Goal: Contribute content: Contribute content

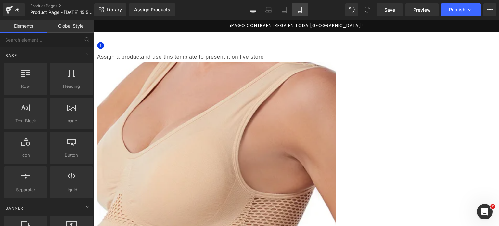
click at [297, 6] on icon at bounding box center [299, 9] width 6 height 6
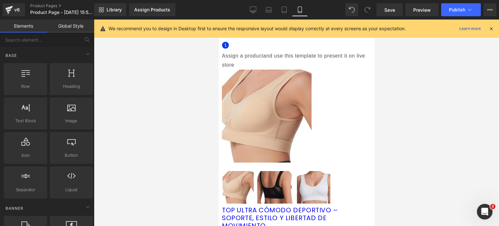
click at [491, 28] on icon at bounding box center [491, 29] width 6 height 6
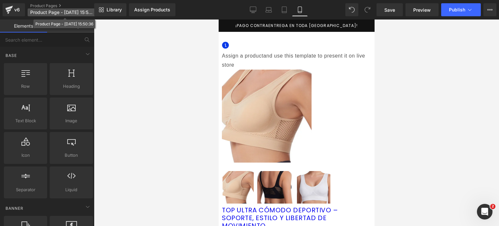
click at [76, 10] on span "Product Page - [DATE] 15:50:36" at bounding box center [61, 12] width 62 height 5
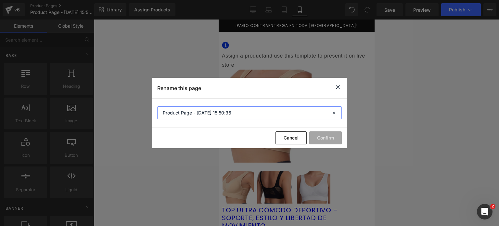
click at [194, 112] on input "Product Page - [DATE] 15:50:36" at bounding box center [249, 112] width 184 height 13
type input "SMART WATCH"
click at [325, 141] on button "Confirm" at bounding box center [325, 137] width 32 height 13
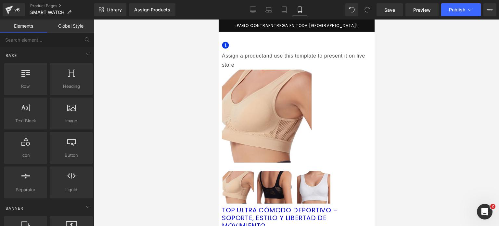
click at [218, 19] on link at bounding box center [218, 19] width 0 height 0
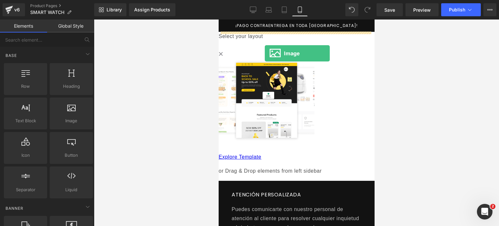
drag, startPoint x: 306, startPoint y: 126, endPoint x: 264, endPoint y: 53, distance: 83.8
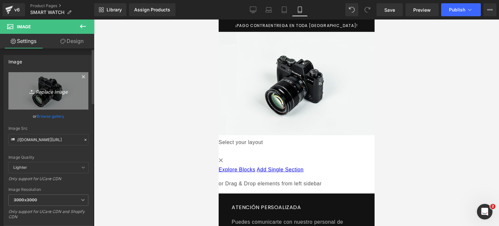
click at [44, 90] on icon "Replace Image" at bounding box center [48, 91] width 52 height 8
type input "C:\fakepath\¡POCAS UNIDADES DISPONIBLES! ¡POCAS UNIDADES DISPONIBLES!.zip - 1.p…"
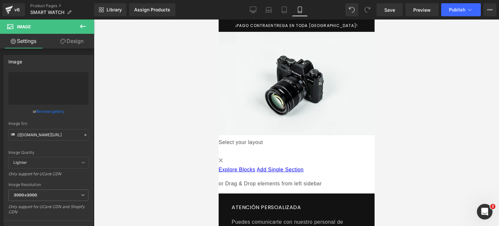
type input "[URL][DOMAIN_NAME]"
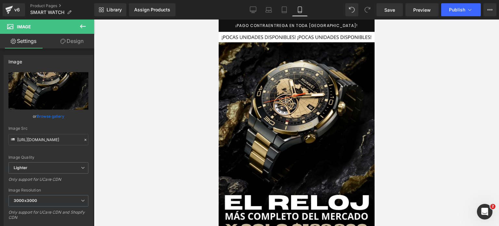
click at [81, 26] on icon at bounding box center [83, 26] width 8 height 8
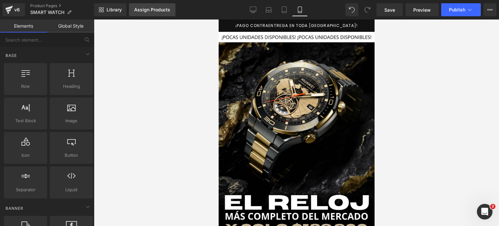
click at [157, 8] on div "Assign Products" at bounding box center [152, 9] width 36 height 5
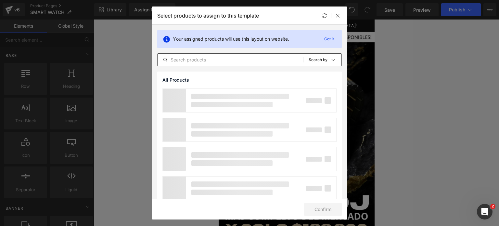
click at [194, 58] on input "text" at bounding box center [229, 60] width 145 height 8
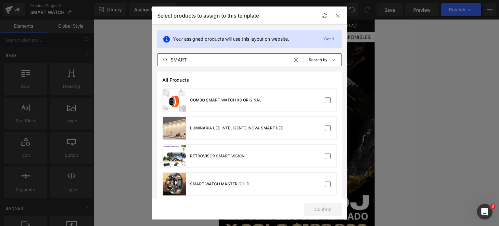
scroll to position [32, 0]
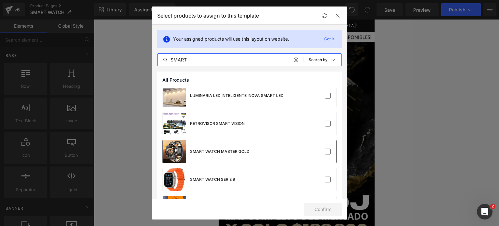
type input "SMART"
click at [211, 150] on div "SMART WATCH MASTER GOLD" at bounding box center [219, 151] width 59 height 6
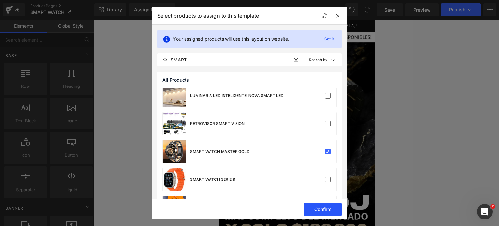
click at [331, 205] on button "Confirm" at bounding box center [323, 209] width 38 height 13
click at [337, 15] on icon at bounding box center [337, 15] width 5 height 5
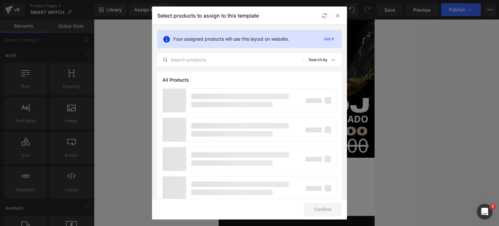
scroll to position [97, 0]
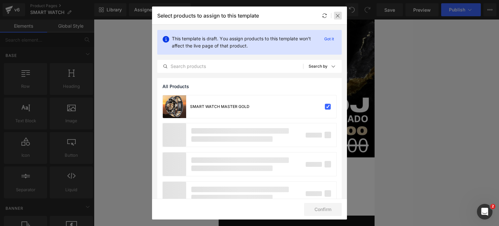
click at [338, 15] on icon at bounding box center [337, 15] width 5 height 5
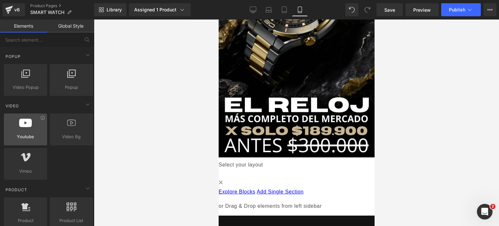
scroll to position [422, 0]
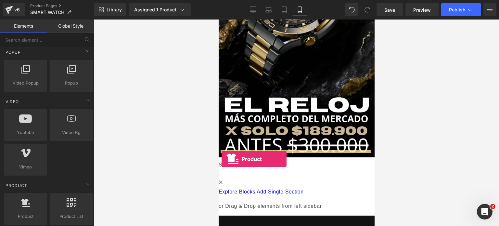
drag, startPoint x: 243, startPoint y: 228, endPoint x: 221, endPoint y: 159, distance: 72.8
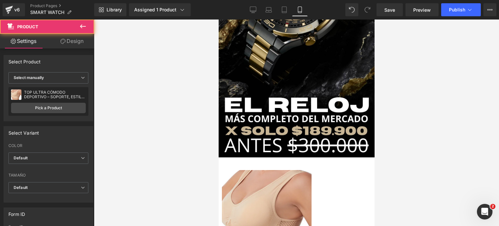
scroll to position [130, 0]
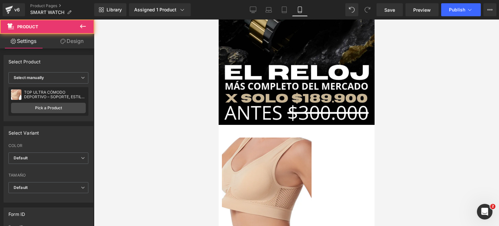
click at [294, 141] on img at bounding box center [266, 183] width 90 height 93
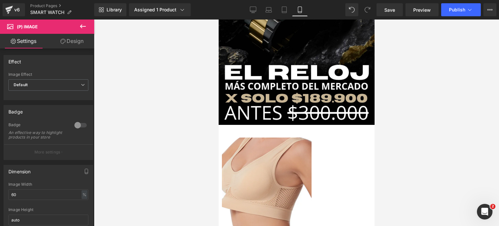
click at [218, 19] on icon at bounding box center [218, 19] width 0 height 0
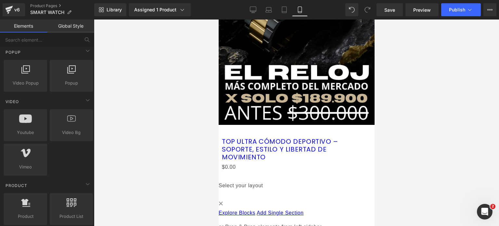
click at [218, 19] on icon at bounding box center [218, 19] width 0 height 0
click at [218, 19] on link at bounding box center [218, 19] width 0 height 0
click at [218, 19] on icon at bounding box center [218, 19] width 0 height 0
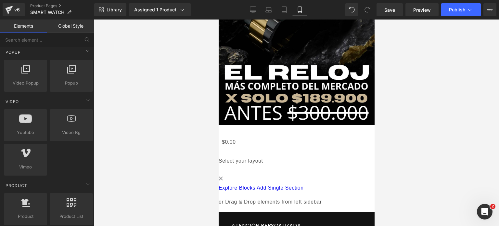
click at [218, 19] on icon at bounding box center [218, 19] width 0 height 0
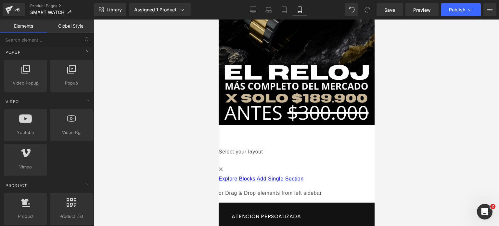
click at [218, 19] on span "Product" at bounding box center [218, 19] width 0 height 0
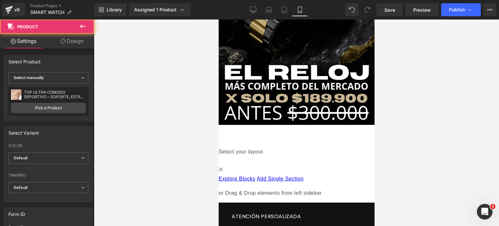
click at [76, 43] on link "Design" at bounding box center [71, 41] width 47 height 15
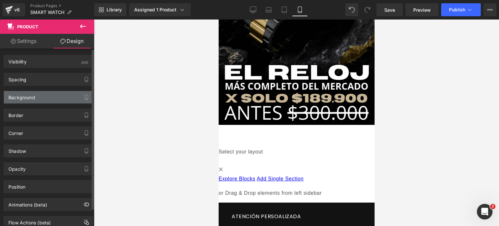
click at [46, 91] on div "Background" at bounding box center [48, 97] width 89 height 12
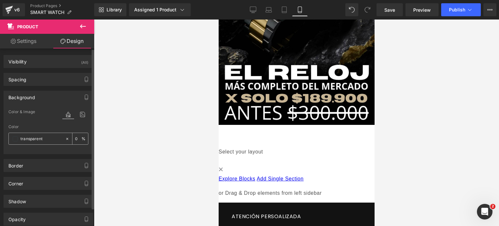
click at [28, 143] on div "transparent" at bounding box center [37, 138] width 56 height 11
drag, startPoint x: 21, startPoint y: 139, endPoint x: 17, endPoint y: 139, distance: 4.2
click at [21, 139] on input "transparent" at bounding box center [41, 138] width 42 height 7
click at [16, 138] on span at bounding box center [15, 138] width 5 height 5
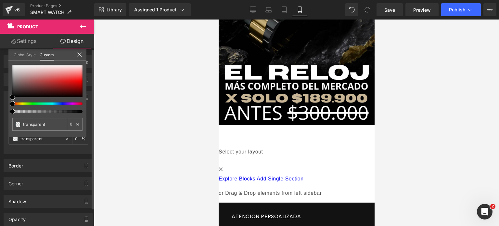
click at [10, 93] on div "transparent 0 %" at bounding box center [47, 101] width 78 height 72
type input "#000000"
type input "100"
type input "#000000"
type input "100"
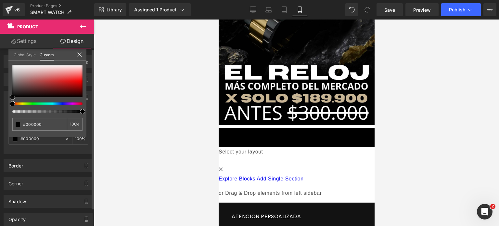
drag, startPoint x: 12, startPoint y: 96, endPoint x: 6, endPoint y: 104, distance: 9.9
click at [6, 104] on div "Background Color & Image color rgba(0, 0, 0, 1) Color #000000 100 % Image Repla…" at bounding box center [48, 120] width 97 height 68
click at [247, 162] on body "Ir directamente al contenido ¡PAGO CONTRAENTREGA EN TODA [GEOGRAPHIC_DATA]! Ini…" at bounding box center [296, 169] width 156 height 558
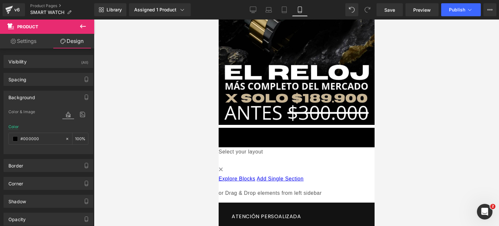
click at [85, 26] on icon at bounding box center [83, 26] width 8 height 8
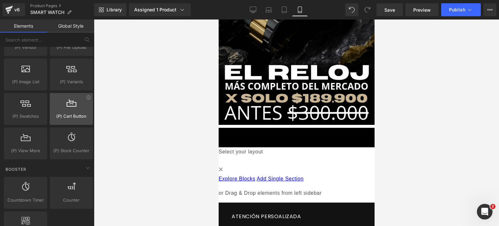
scroll to position [779, 0]
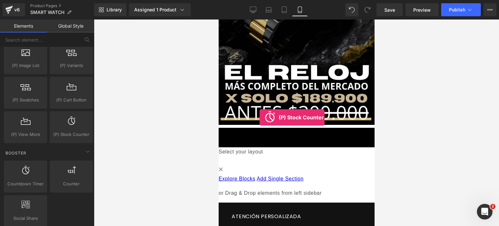
drag, startPoint x: 281, startPoint y: 147, endPoint x: 259, endPoint y: 117, distance: 37.6
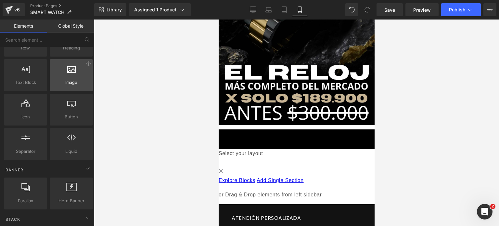
scroll to position [0, 0]
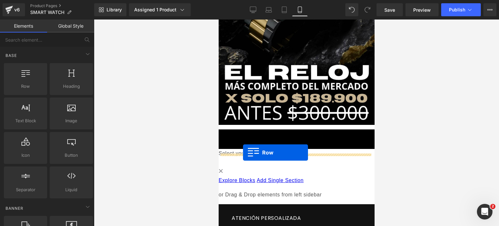
drag, startPoint x: 254, startPoint y: 105, endPoint x: 243, endPoint y: 152, distance: 48.7
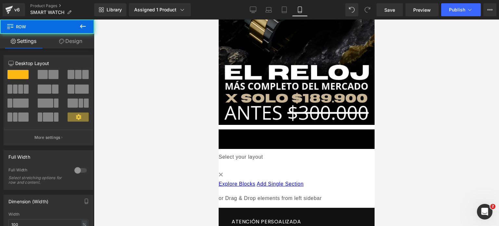
click at [80, 44] on link "Design" at bounding box center [70, 41] width 47 height 15
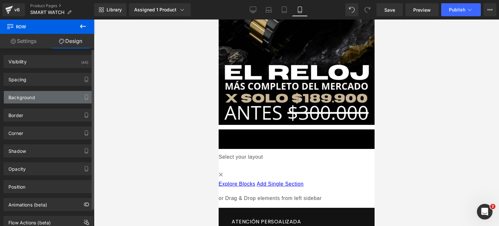
click at [33, 98] on div "Background" at bounding box center [21, 95] width 27 height 9
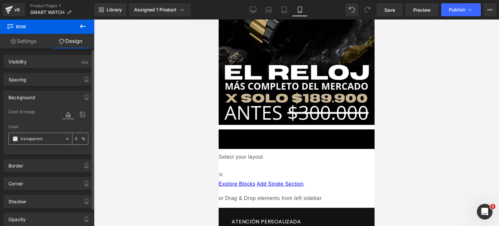
click at [13, 137] on span at bounding box center [15, 138] width 5 height 5
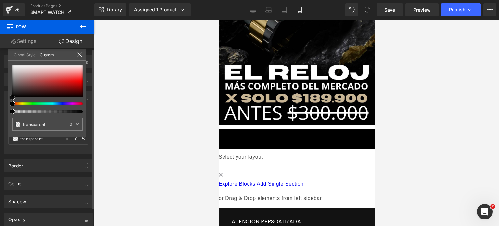
type input "#000000"
type input "100"
type input "#000000"
type input "100"
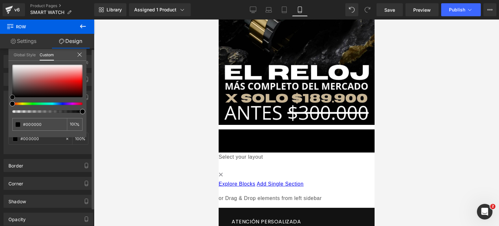
drag, startPoint x: 11, startPoint y: 96, endPoint x: 3, endPoint y: 106, distance: 13.0
click at [3, 106] on div "Background Color & Image color rgba(0, 0, 0, 1) Color #000000 100 % Image Repla…" at bounding box center [48, 120] width 97 height 68
click at [22, 43] on link "Settings" at bounding box center [23, 41] width 47 height 15
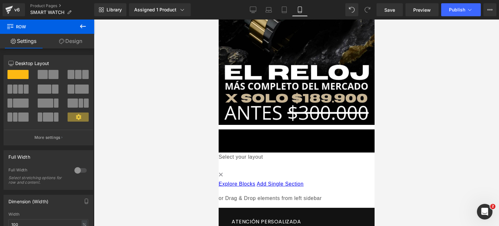
click at [83, 28] on icon at bounding box center [83, 26] width 8 height 8
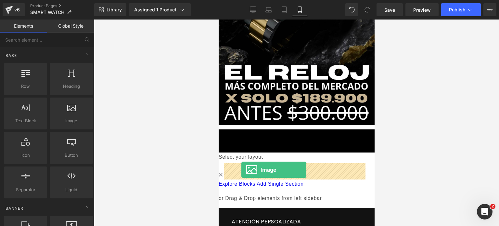
drag, startPoint x: 286, startPoint y: 134, endPoint x: 241, endPoint y: 169, distance: 57.6
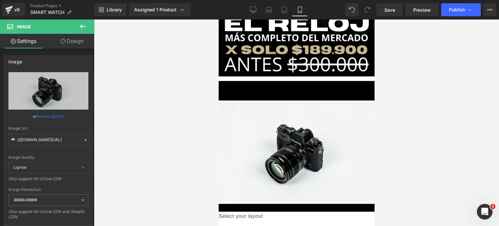
scroll to position [195, 0]
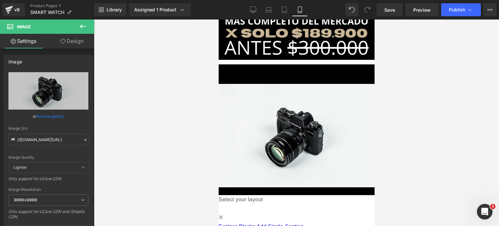
click at [284, 136] on img at bounding box center [296, 135] width 156 height 103
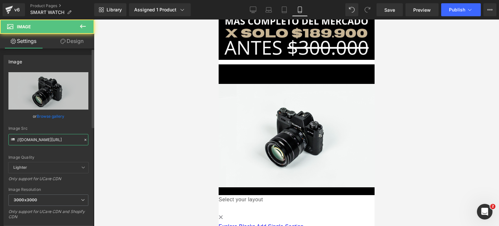
click at [40, 139] on input "//[DOMAIN_NAME][URL]" at bounding box center [48, 139] width 80 height 11
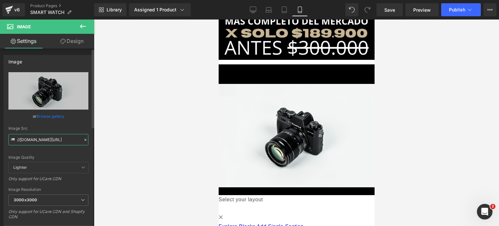
click at [40, 139] on input "//[DOMAIN_NAME][URL]" at bounding box center [48, 139] width 80 height 11
paste input "[URL][DOMAIN_NAME]"
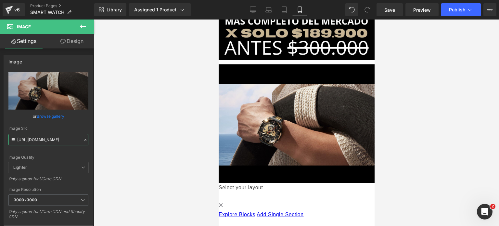
scroll to position [0, 0]
click at [218, 19] on span "Image" at bounding box center [218, 19] width 0 height 0
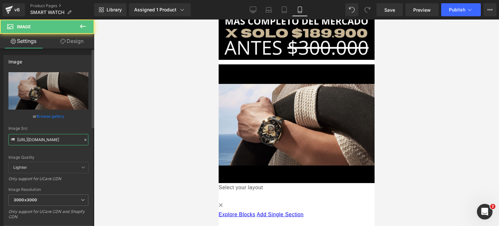
click at [63, 140] on input "[URL][DOMAIN_NAME]" at bounding box center [48, 139] width 80 height 11
click at [63, 141] on input "[URL][DOMAIN_NAME]" at bounding box center [48, 139] width 80 height 11
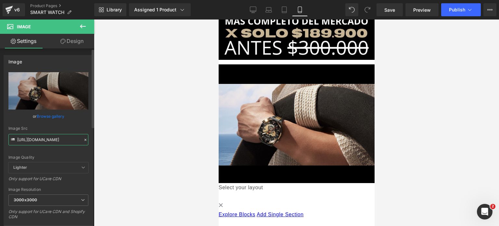
click at [63, 141] on input "[URL][DOMAIN_NAME]" at bounding box center [48, 139] width 80 height 11
paste input "[DOMAIN_NAME][URL]"
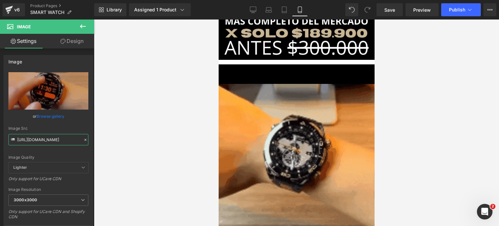
scroll to position [227, 0]
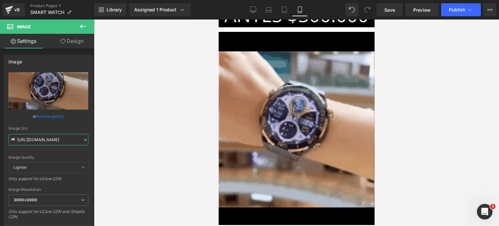
type input "[URL][DOMAIN_NAME]"
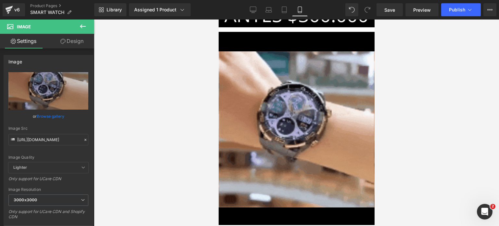
click at [84, 24] on icon at bounding box center [83, 26] width 8 height 8
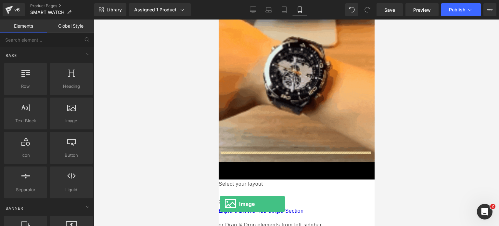
scroll to position [312, 0]
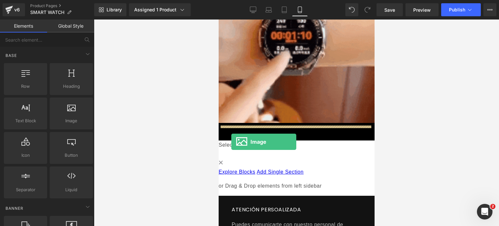
drag, startPoint x: 282, startPoint y: 132, endPoint x: 230, endPoint y: 141, distance: 52.7
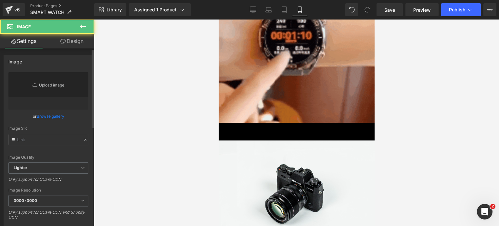
type input "//[DOMAIN_NAME][URL]"
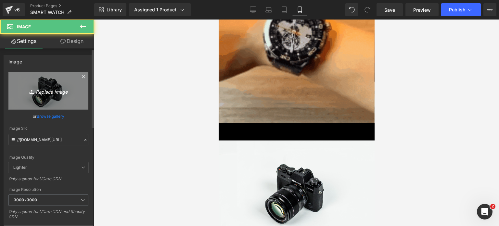
click at [33, 92] on icon at bounding box center [32, 91] width 6 height 6
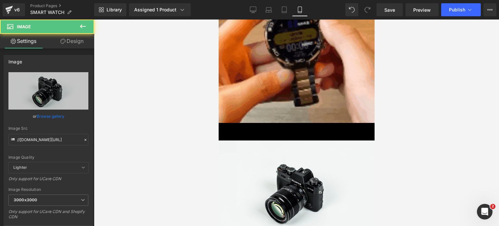
click at [263, 165] on img at bounding box center [296, 191] width 156 height 103
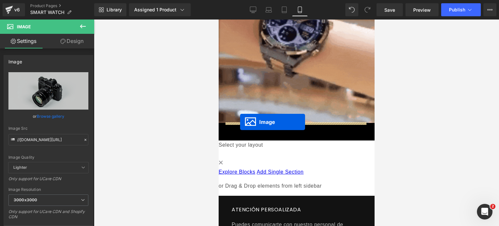
drag, startPoint x: 281, startPoint y: 176, endPoint x: 240, endPoint y: 122, distance: 68.1
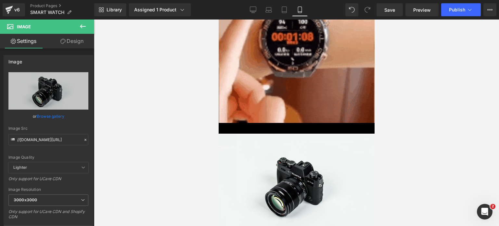
drag, startPoint x: 274, startPoint y: 123, endPoint x: 273, endPoint y: 130, distance: 6.8
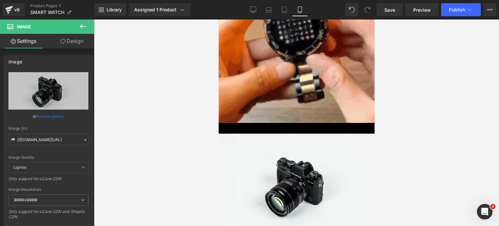
click at [273, 130] on div "Image" at bounding box center [296, 186] width 156 height 118
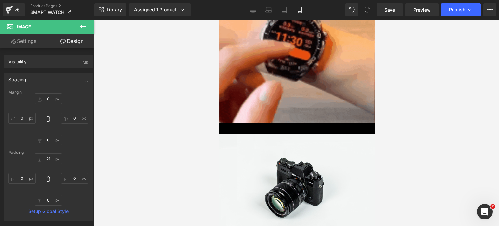
type input "23px"
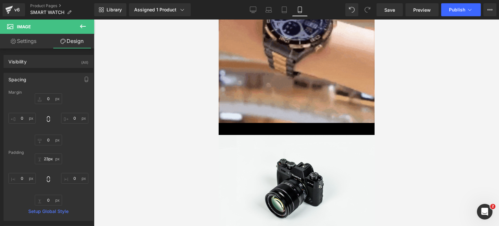
click at [279, 150] on img at bounding box center [296, 182] width 156 height 111
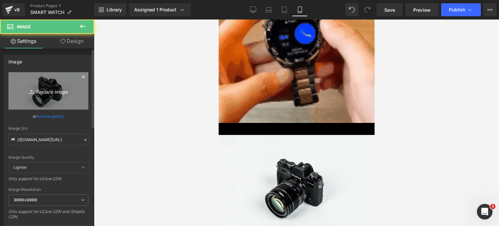
click at [55, 100] on link "Replace Image" at bounding box center [48, 90] width 80 height 37
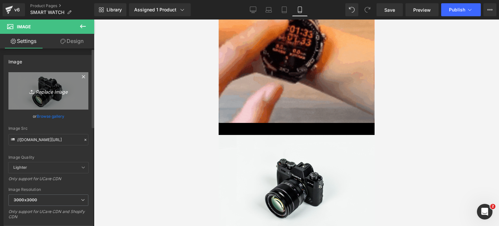
type input "C:\fakepath\¡POCAS UNIDADES DISPONIBLES! ¡POCAS UNIDADES DISPONIBLES!.zip - 1 (…"
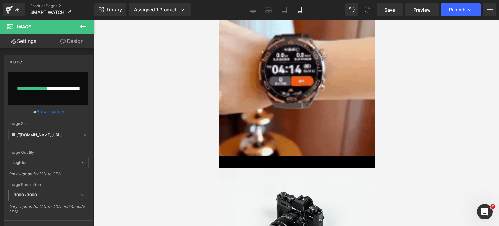
scroll to position [279, 0]
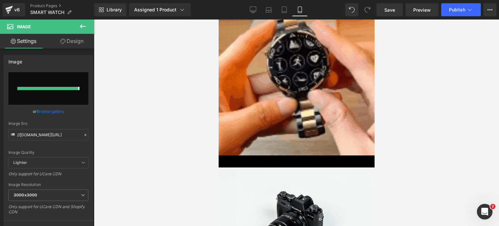
type input "[URL][DOMAIN_NAME]"
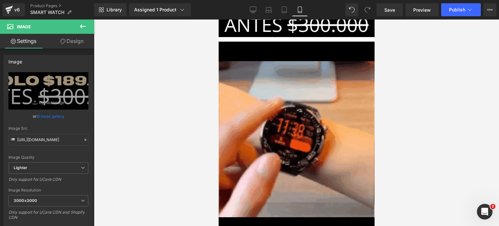
scroll to position [214, 0]
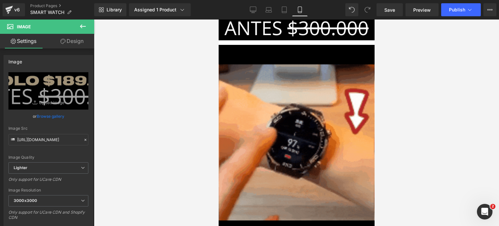
click at [218, 19] on icon at bounding box center [218, 19] width 0 height 0
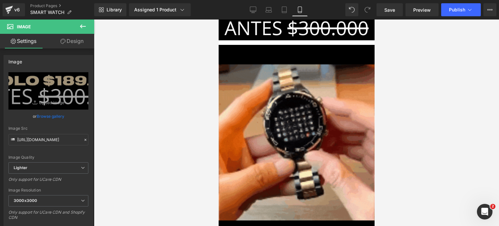
click at [218, 19] on icon at bounding box center [218, 19] width 0 height 0
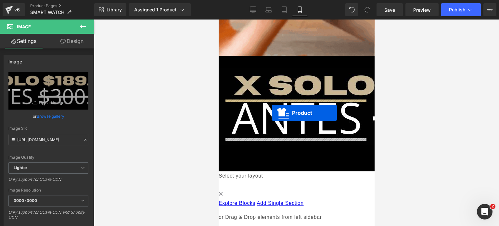
scroll to position [409, 0]
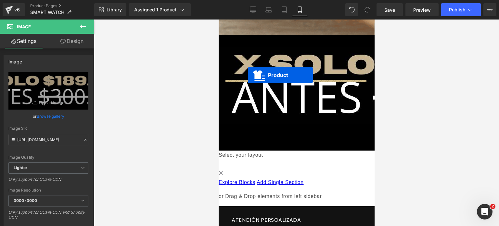
drag, startPoint x: 277, startPoint y: 73, endPoint x: 247, endPoint y: 75, distance: 29.9
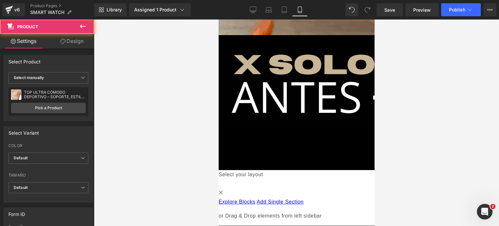
scroll to position [393, 0]
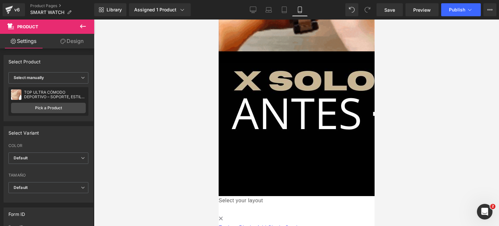
click at [81, 22] on button at bounding box center [82, 26] width 23 height 14
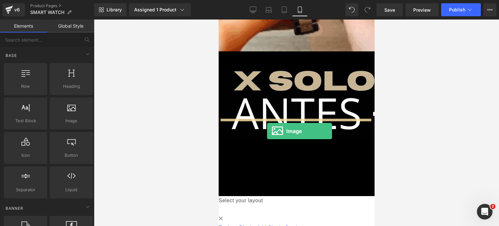
drag, startPoint x: 297, startPoint y: 134, endPoint x: 267, endPoint y: 131, distance: 31.0
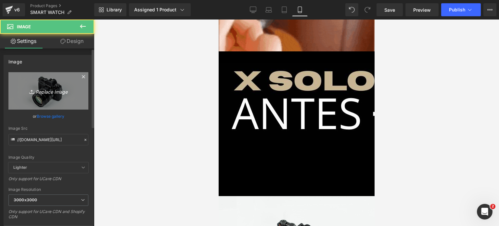
click at [55, 87] on icon "Replace Image" at bounding box center [48, 91] width 52 height 8
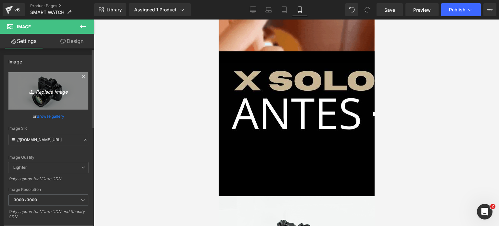
type input "C:\fakepath\¡POCAS UNIDADES DISPONIBLES! ¡POCAS UNIDADES DISPONIBLES!.zip - 2.p…"
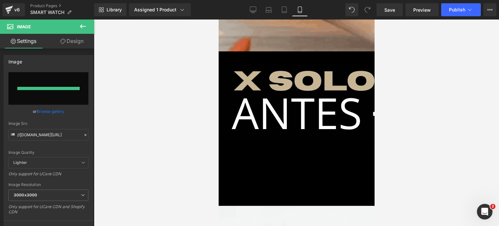
type input "[URL][DOMAIN_NAME]"
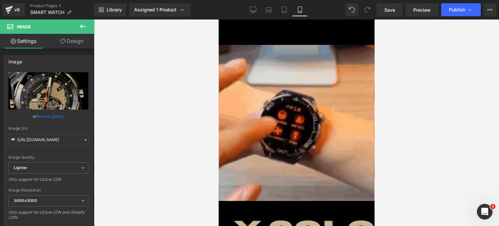
scroll to position [230, 0]
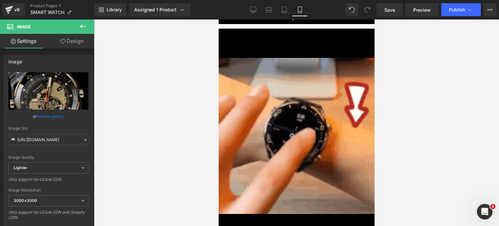
click at [218, 19] on icon at bounding box center [218, 19] width 0 height 0
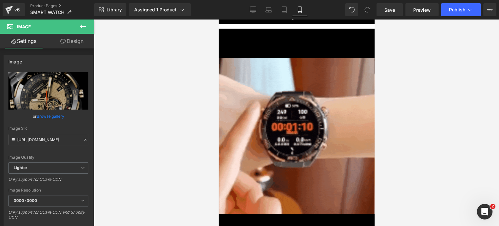
click at [218, 19] on icon at bounding box center [218, 19] width 0 height 0
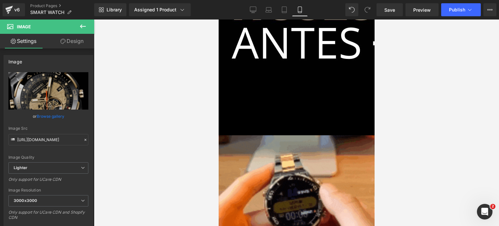
scroll to position [466, 0]
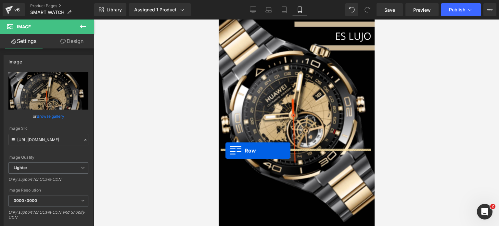
drag, startPoint x: 221, startPoint y: 51, endPoint x: 225, endPoint y: 150, distance: 99.7
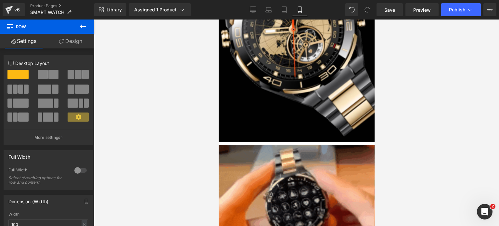
scroll to position [741, 0]
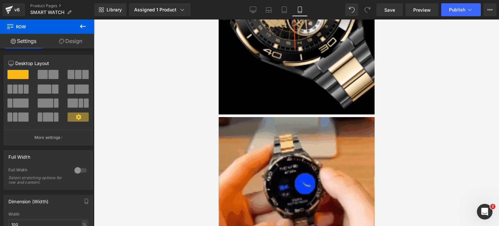
click at [269, 130] on img at bounding box center [296, 195] width 156 height 156
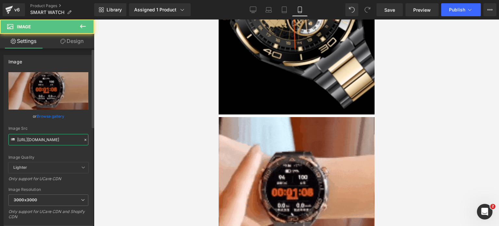
click at [58, 139] on input "[URL][DOMAIN_NAME]" at bounding box center [48, 139] width 80 height 11
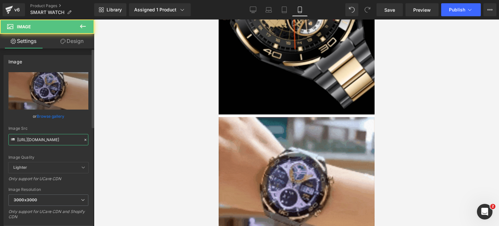
click at [58, 139] on input "[URL][DOMAIN_NAME]" at bounding box center [48, 139] width 80 height 11
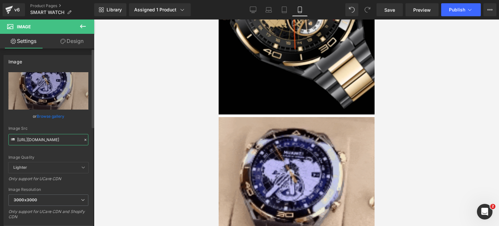
click at [58, 139] on input "[URL][DOMAIN_NAME]" at bounding box center [48, 139] width 80 height 11
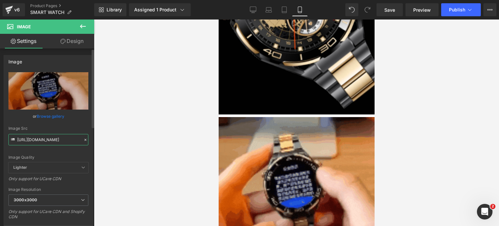
paste input "[DOMAIN_NAME][URL]"
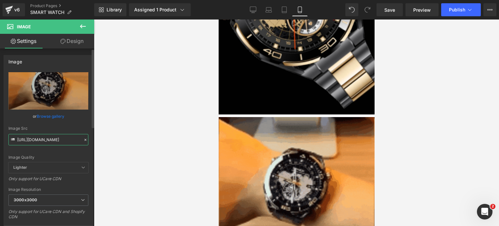
scroll to position [0, 236]
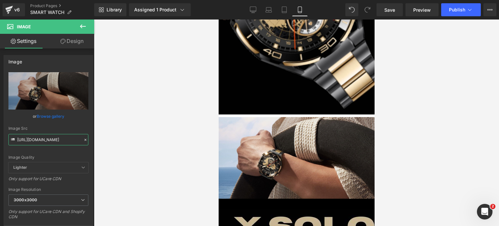
type input "[URL][DOMAIN_NAME]"
drag, startPoint x: 84, startPoint y: 25, endPoint x: 79, endPoint y: 40, distance: 16.1
click at [84, 25] on icon at bounding box center [83, 26] width 8 height 8
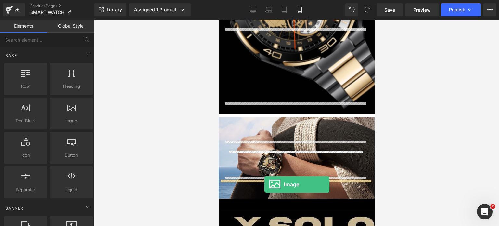
drag, startPoint x: 287, startPoint y: 131, endPoint x: 264, endPoint y: 184, distance: 57.9
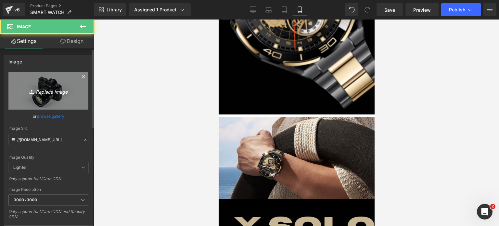
click at [45, 94] on icon "Replace Image" at bounding box center [48, 91] width 52 height 8
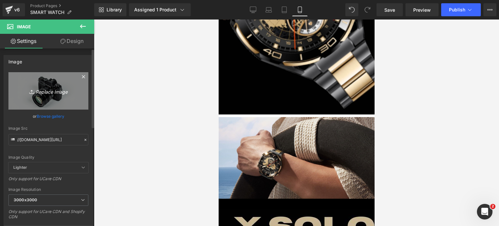
type input "C:\fakepath\¡POCAS UNIDADES DISPONIBLES! ¡POCAS UNIDADES DISPONIBLES!.zip - 3.p…"
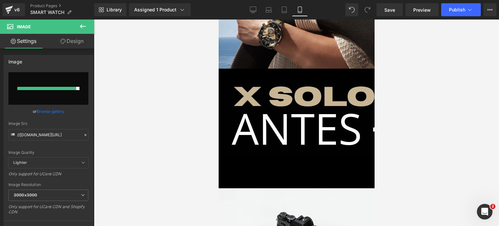
scroll to position [877, 0]
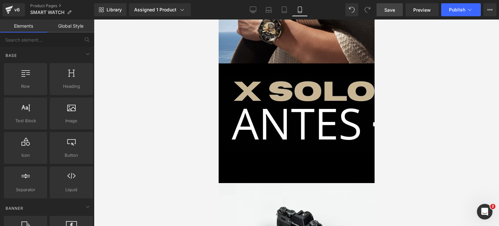
click at [389, 10] on span "Save" at bounding box center [389, 9] width 11 height 7
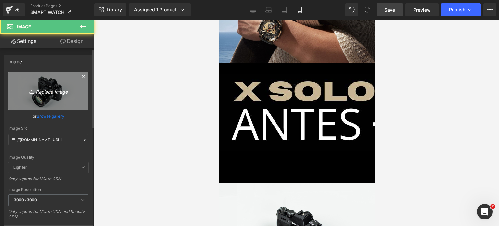
click at [55, 94] on icon "Replace Image" at bounding box center [48, 91] width 52 height 8
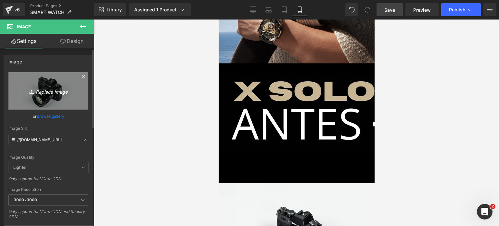
type input "C:\fakepath\¡POCAS UNIDADES DISPONIBLES! ¡POCAS UNIDADES DISPONIBLES!.zip - 3.p…"
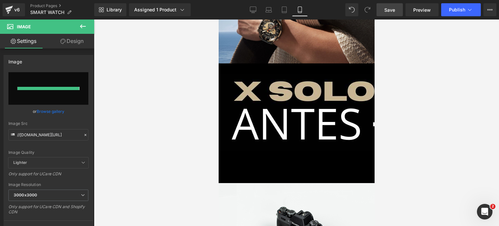
type input "[URL][DOMAIN_NAME]"
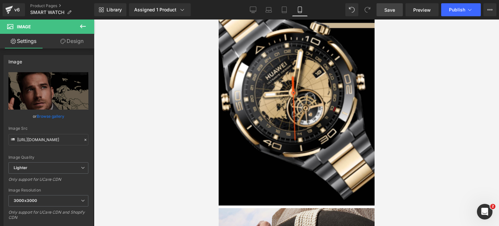
scroll to position [649, 0]
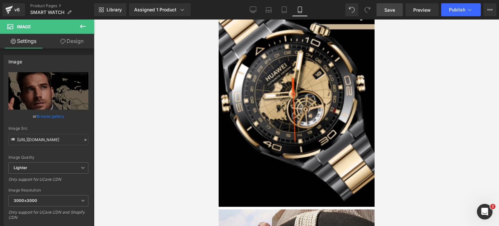
click at [218, 19] on link at bounding box center [218, 19] width 0 height 0
click at [218, 19] on icon at bounding box center [218, 19] width 0 height 0
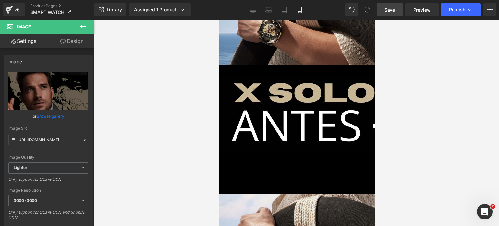
scroll to position [876, 0]
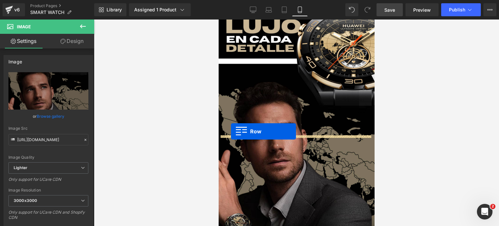
drag, startPoint x: 222, startPoint y: 48, endPoint x: 230, endPoint y: 131, distance: 82.9
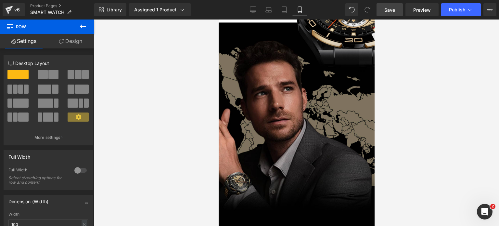
scroll to position [1119, 0]
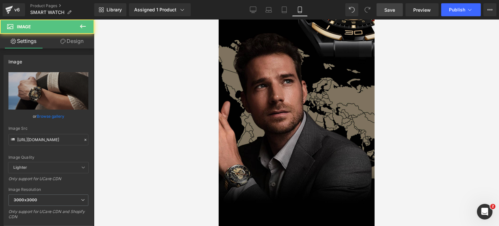
click at [49, 138] on input "[URL][DOMAIN_NAME]" at bounding box center [48, 139] width 80 height 11
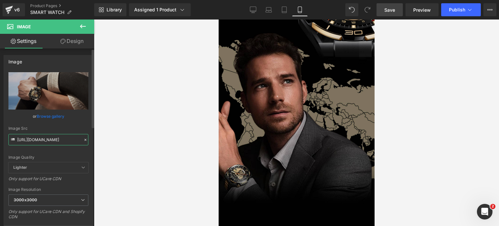
click at [49, 138] on input "[URL][DOMAIN_NAME]" at bounding box center [48, 139] width 80 height 11
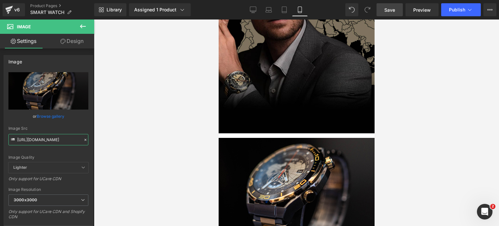
scroll to position [1217, 0]
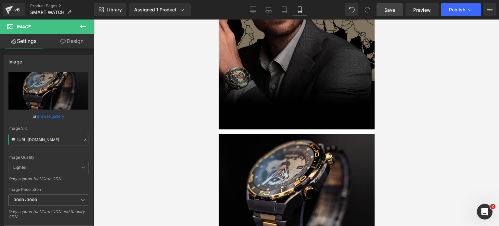
type input "[URL][DOMAIN_NAME]"
click at [83, 27] on icon at bounding box center [83, 26] width 8 height 8
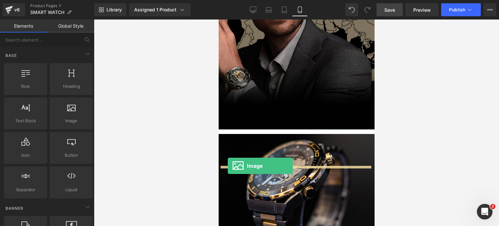
drag, startPoint x: 289, startPoint y: 129, endPoint x: 227, endPoint y: 166, distance: 72.2
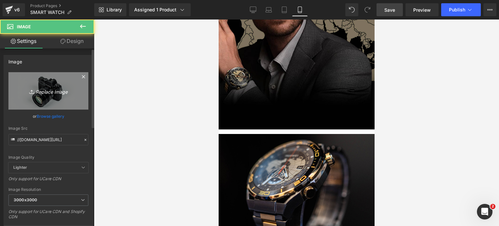
click at [44, 96] on link "Replace Image" at bounding box center [48, 90] width 80 height 37
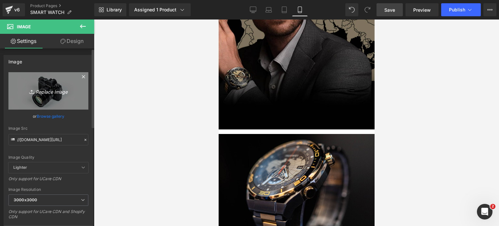
type input "C:\fakepath\¡POCAS UNIDADES DISPONIBLES! ¡POCAS UNIDADES DISPONIBLES!.zip - 4.p…"
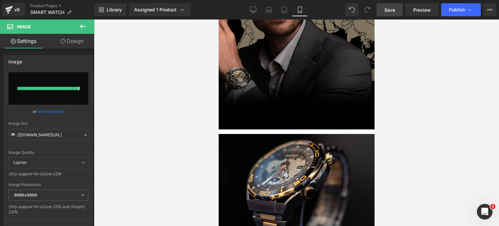
type input "[URL][DOMAIN_NAME]"
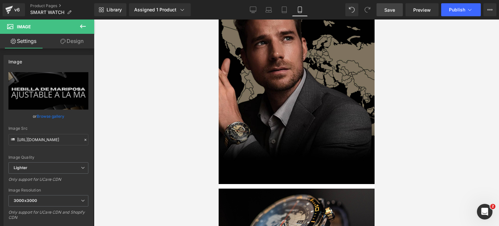
scroll to position [1152, 0]
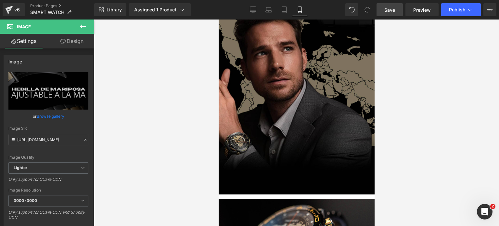
click at [218, 19] on icon at bounding box center [218, 19] width 0 height 0
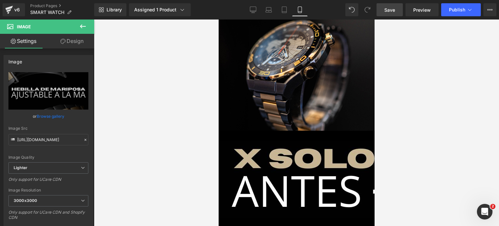
scroll to position [1337, 0]
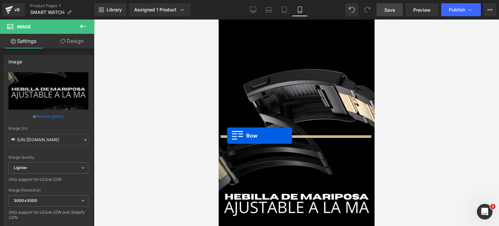
drag, startPoint x: 223, startPoint y: 50, endPoint x: 227, endPoint y: 135, distance: 85.1
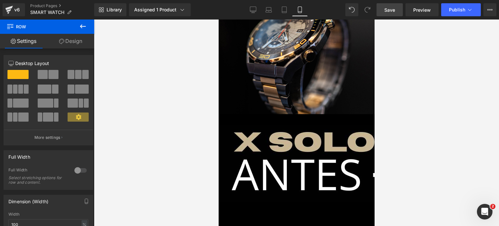
scroll to position [1548, 0]
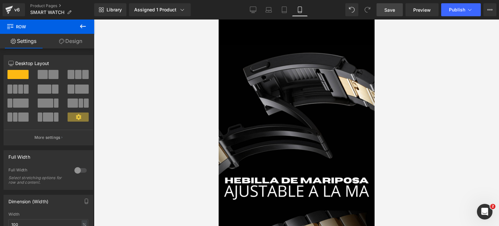
click at [218, 19] on link at bounding box center [218, 19] width 0 height 0
click at [218, 19] on icon at bounding box center [218, 19] width 0 height 0
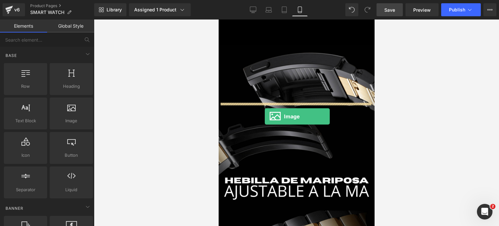
drag, startPoint x: 286, startPoint y: 133, endPoint x: 262, endPoint y: 109, distance: 34.4
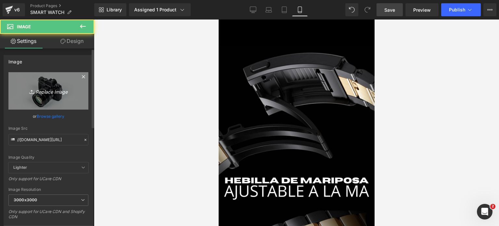
click at [47, 91] on icon "Replace Image" at bounding box center [48, 91] width 52 height 8
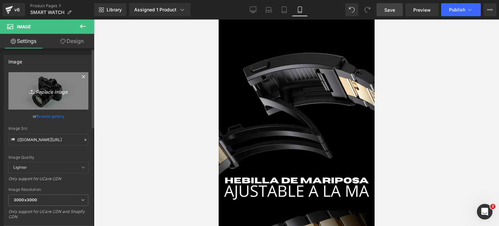
type input "C:\fakepath\¡POCAS UNIDADES DISPONIBLES! ¡POCAS UNIDADES DISPONIBLES!.zip - 5.p…"
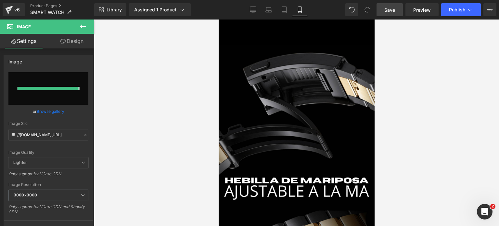
type input "[URL][DOMAIN_NAME]"
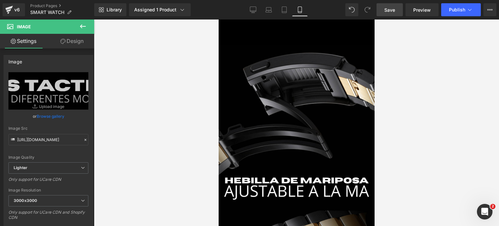
click at [81, 23] on icon at bounding box center [83, 26] width 8 height 8
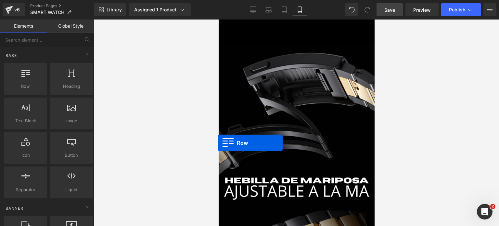
drag, startPoint x: 26, startPoint y: 75, endPoint x: 218, endPoint y: 143, distance: 202.7
click at [218, 143] on div "Row You are previewing how the will restyle your page. You can not edit Element…" at bounding box center [249, 118] width 499 height 237
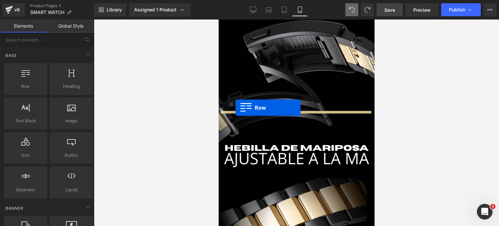
drag, startPoint x: 248, startPoint y: 98, endPoint x: 235, endPoint y: 108, distance: 16.0
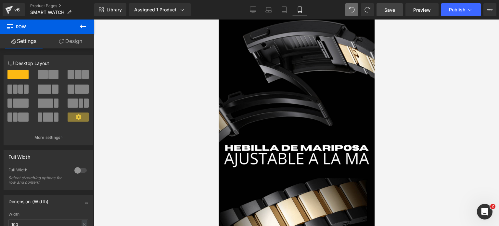
click at [81, 24] on icon at bounding box center [83, 26] width 8 height 8
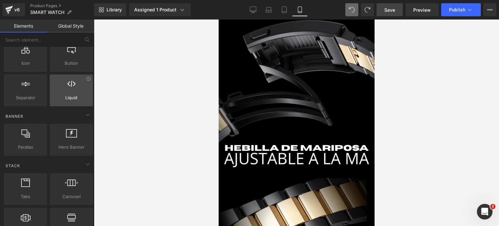
scroll to position [130, 0]
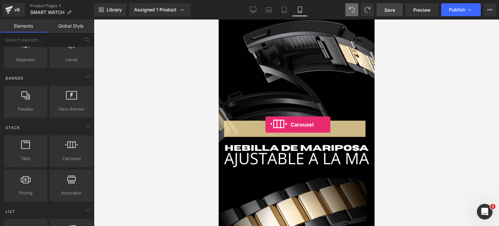
drag, startPoint x: 285, startPoint y: 171, endPoint x: 265, endPoint y: 124, distance: 50.5
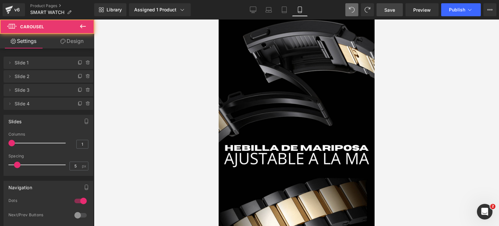
click at [218, 19] on span "Row" at bounding box center [218, 19] width 0 height 0
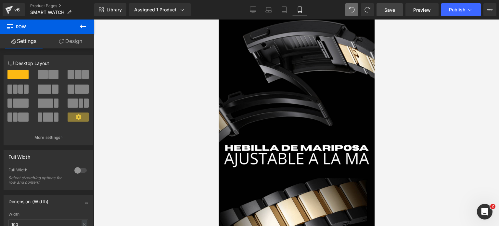
click at [74, 42] on link "Design" at bounding box center [70, 41] width 47 height 15
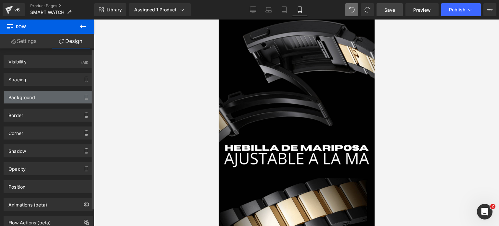
click at [55, 91] on div "Background" at bounding box center [48, 97] width 89 height 12
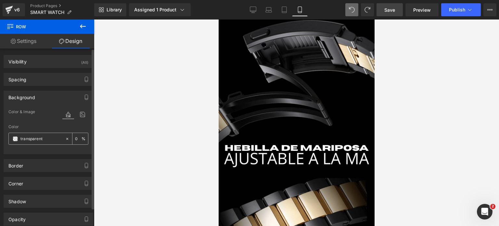
click at [14, 136] on span at bounding box center [15, 138] width 5 height 5
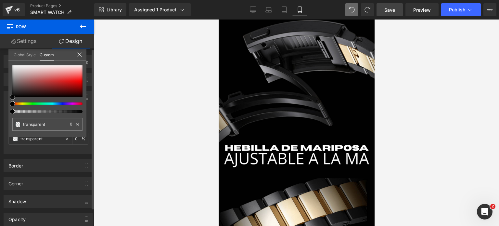
type input "#000000"
type input "100"
type input "#000000"
type input "100"
drag, startPoint x: 12, startPoint y: 94, endPoint x: 3, endPoint y: 104, distance: 12.6
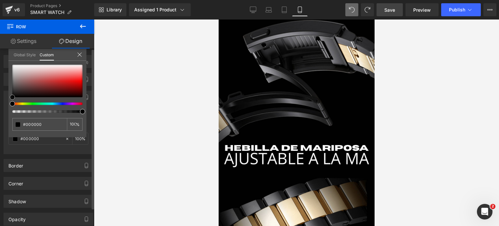
click at [3, 104] on div "Background Color & Image color rgba(0, 0, 0, 1) Color #000000 100 % Image Repla…" at bounding box center [48, 120] width 97 height 68
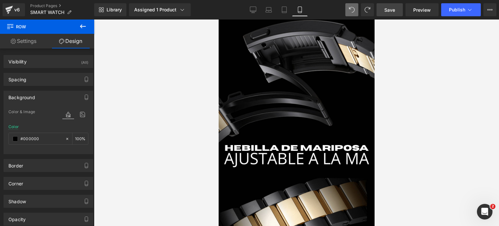
click at [170, 144] on div at bounding box center [296, 122] width 405 height 206
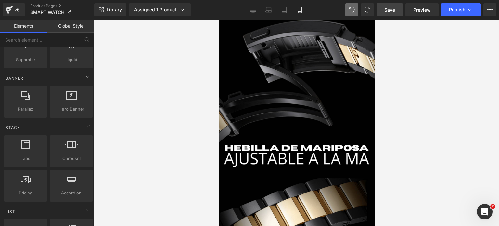
click at [170, 144] on div at bounding box center [296, 122] width 405 height 206
click at [218, 19] on span "Carousel" at bounding box center [218, 19] width 0 height 0
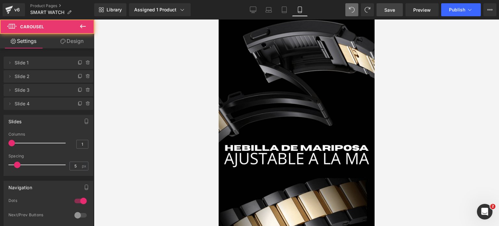
click at [60, 40] on icon at bounding box center [62, 41] width 5 height 5
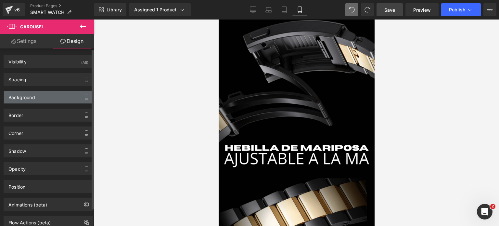
type input "transparent"
type input "0"
click at [38, 96] on div "Background" at bounding box center [48, 97] width 89 height 12
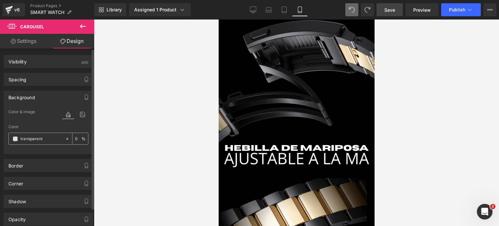
click at [14, 137] on span at bounding box center [15, 138] width 5 height 5
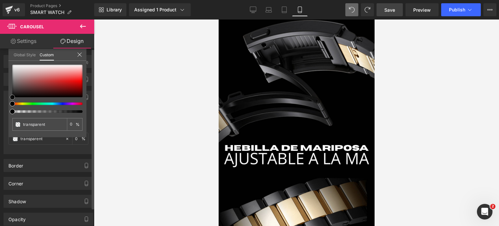
type input "#000000"
type input "100"
type input "#000000"
type input "100"
drag, startPoint x: 14, startPoint y: 96, endPoint x: 0, endPoint y: 107, distance: 17.9
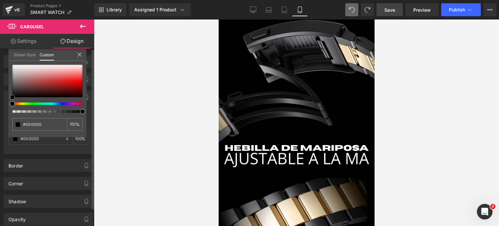
click at [0, 107] on div "Background Color & Image color rgba(0, 0, 0, 1) Color #000000 100 % Image Repla…" at bounding box center [48, 120] width 97 height 68
type input "#020202"
type input "#000000"
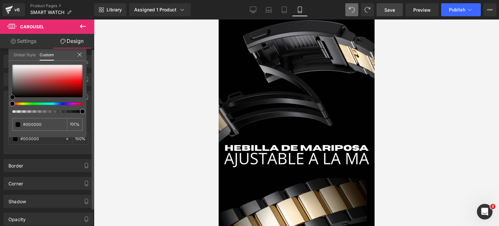
drag, startPoint x: 11, startPoint y: 95, endPoint x: 0, endPoint y: 110, distance: 18.6
click at [0, 110] on div "Background Color & Image color rgba(0, 0, 0, 1) Color #000000 100 % Image Repla…" at bounding box center [48, 120] width 97 height 68
click at [79, 22] on icon at bounding box center [83, 26] width 8 height 8
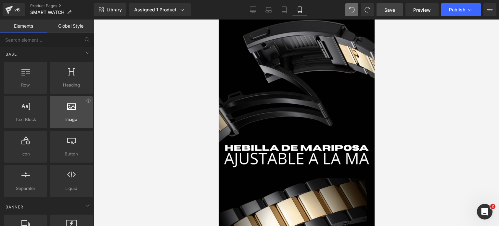
scroll to position [0, 0]
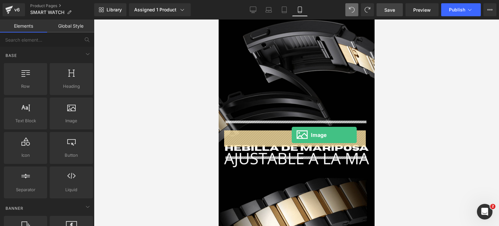
drag, startPoint x: 286, startPoint y: 136, endPoint x: 291, endPoint y: 135, distance: 5.1
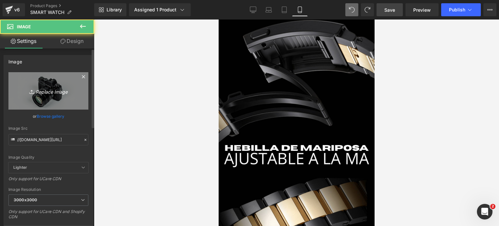
click at [57, 94] on icon "Replace Image" at bounding box center [48, 91] width 52 height 8
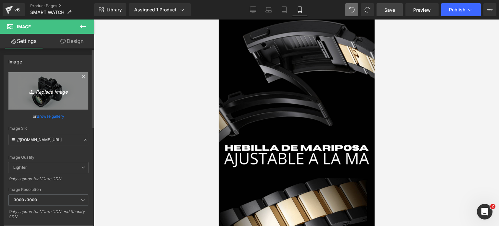
click at [54, 81] on link "Replace Image" at bounding box center [48, 90] width 80 height 37
type input "C:\fakepath\Diseño sin título.zip - 1.png"
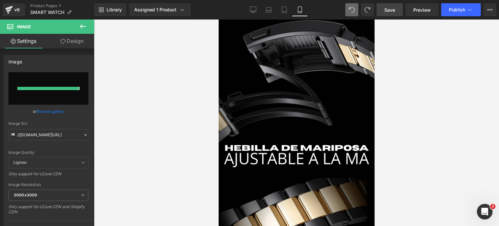
type input "[URL][DOMAIN_NAME]"
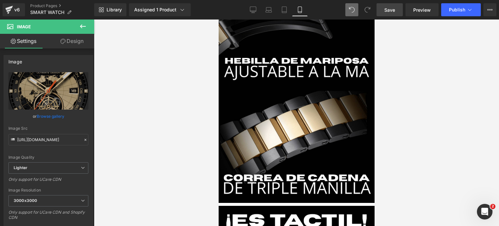
scroll to position [1678, 0]
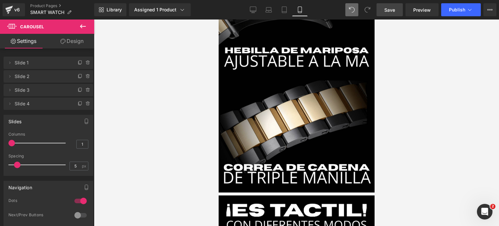
click at [86, 29] on icon at bounding box center [83, 26] width 8 height 8
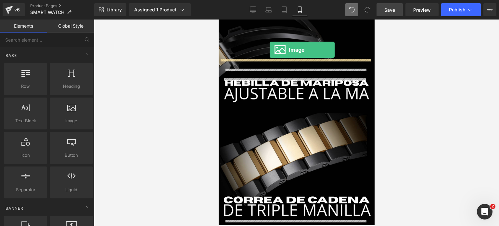
scroll to position [1626, 0]
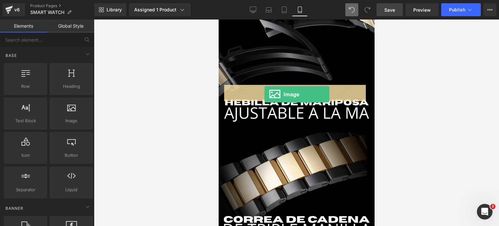
drag, startPoint x: 288, startPoint y: 137, endPoint x: 264, endPoint y: 94, distance: 49.6
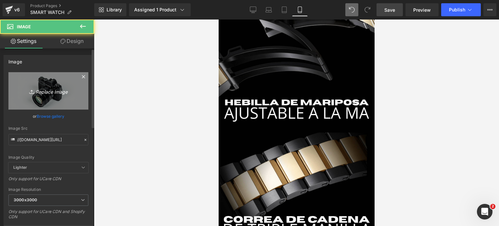
click at [37, 93] on icon "Replace Image" at bounding box center [48, 91] width 52 height 8
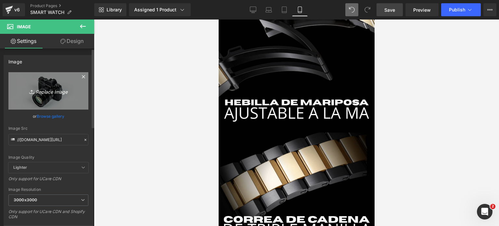
type input "C:\fakepath\Diseño sin título.zip - 2.png"
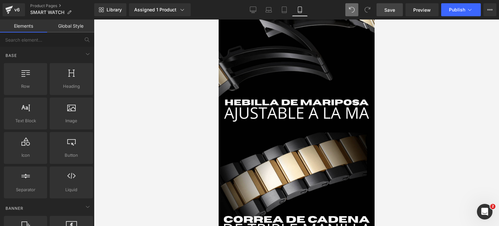
click at [415, 124] on div at bounding box center [296, 122] width 405 height 206
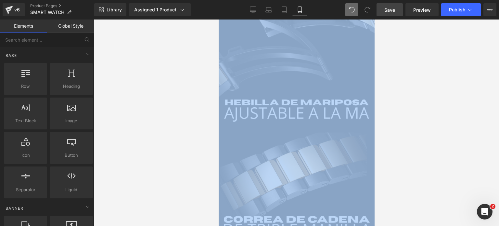
click at [415, 124] on div at bounding box center [296, 122] width 405 height 206
click at [430, 42] on div at bounding box center [296, 122] width 405 height 206
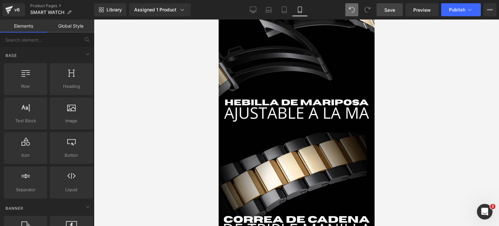
click at [388, 9] on span "Save" at bounding box center [389, 9] width 11 height 7
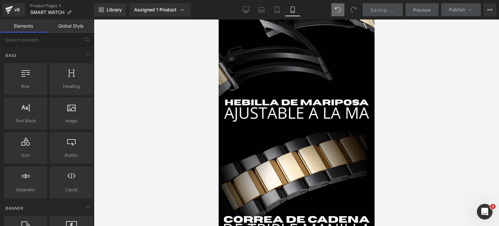
click at [427, 128] on div at bounding box center [296, 122] width 405 height 206
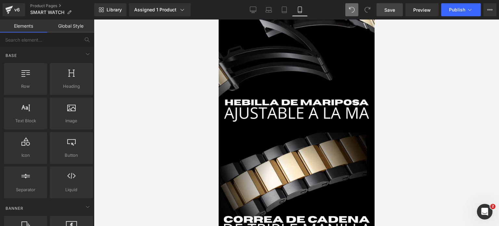
click at [431, 62] on div at bounding box center [296, 122] width 405 height 206
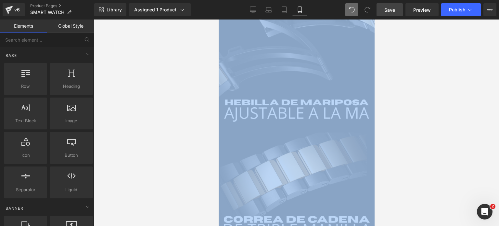
click at [396, 115] on div at bounding box center [296, 122] width 405 height 206
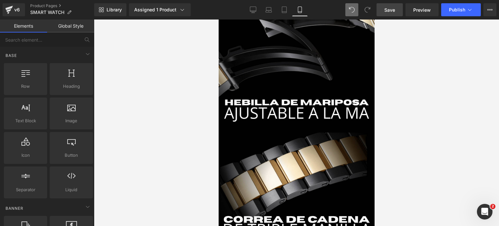
click at [394, 11] on span "Save" at bounding box center [389, 9] width 11 height 7
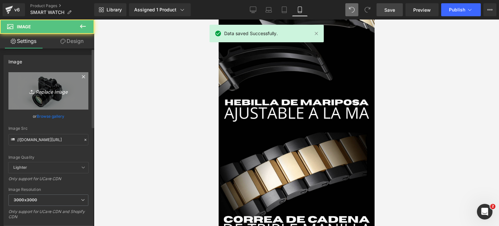
click at [46, 87] on icon "Replace Image" at bounding box center [48, 91] width 52 height 8
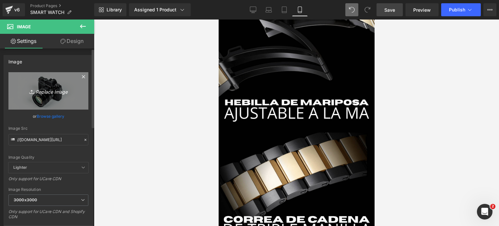
type input "C:\fakepath\Diseño sin título.zip - 2.png"
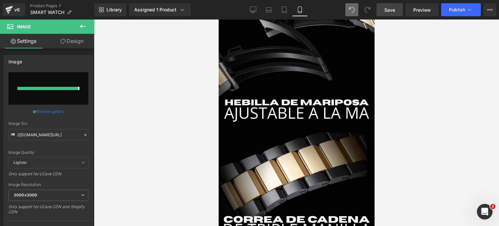
type input "[URL][DOMAIN_NAME]"
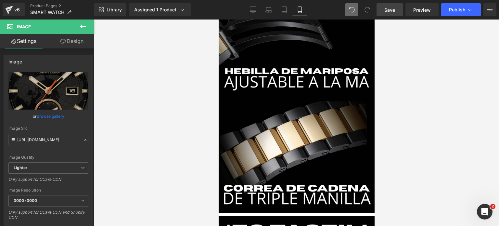
scroll to position [1691, 0]
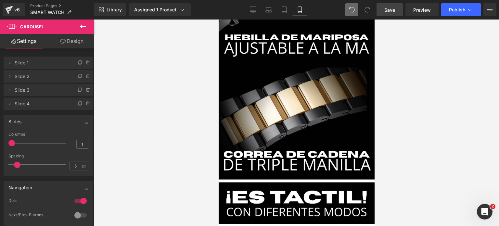
click at [80, 23] on icon at bounding box center [83, 26] width 8 height 8
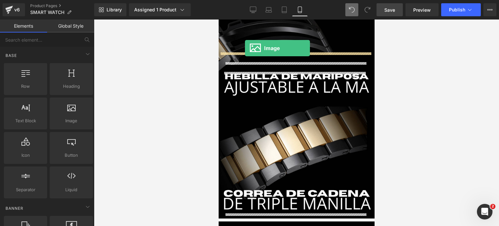
scroll to position [1639, 0]
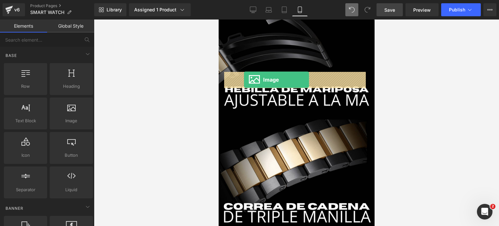
drag, startPoint x: 287, startPoint y: 131, endPoint x: 243, endPoint y: 80, distance: 67.0
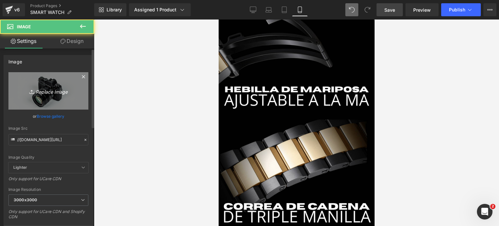
click at [34, 86] on link "Replace Image" at bounding box center [48, 90] width 80 height 37
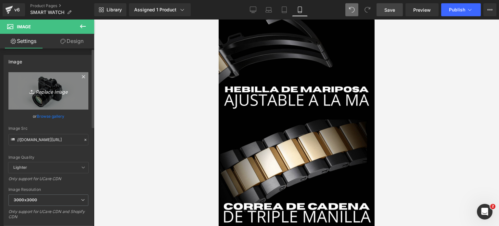
type input "C:\fakepath\Diseño sin título.zip - 3.png"
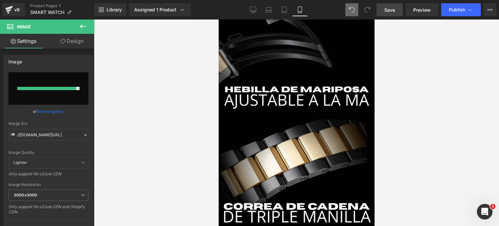
click at [444, 150] on div at bounding box center [296, 122] width 405 height 206
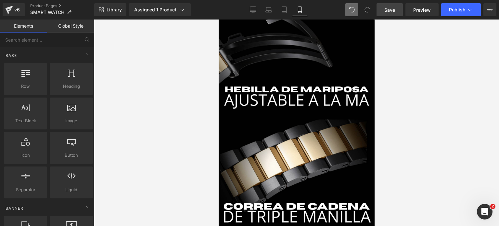
click at [388, 13] on span "Save" at bounding box center [389, 9] width 11 height 7
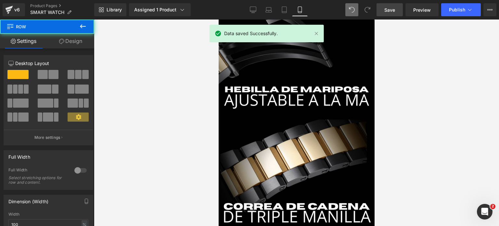
drag, startPoint x: 315, startPoint y: 56, endPoint x: 317, endPoint y: 38, distance: 18.6
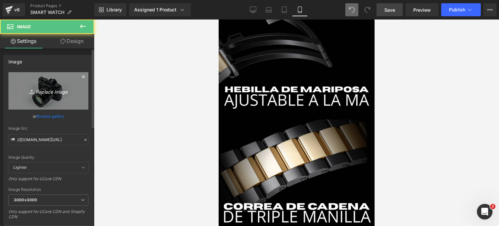
click at [44, 96] on link "Replace Image" at bounding box center [48, 90] width 80 height 37
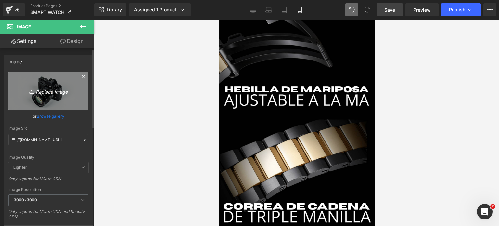
type input "C:\fakepath\Diseño sin título.zip - 3.png"
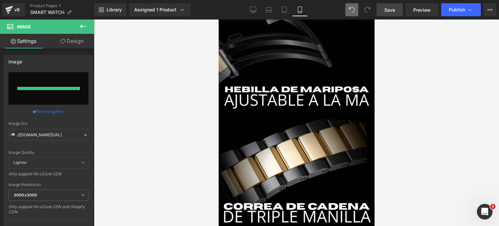
type input "[URL][DOMAIN_NAME]"
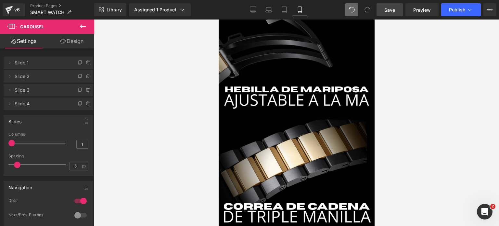
click at [87, 24] on button at bounding box center [82, 26] width 23 height 14
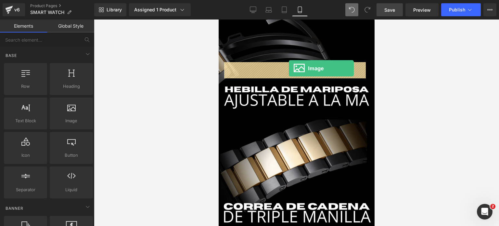
drag, startPoint x: 293, startPoint y: 136, endPoint x: 287, endPoint y: 69, distance: 67.5
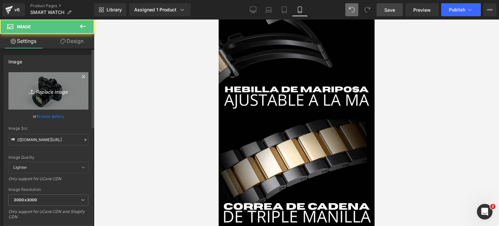
click at [42, 88] on icon "Replace Image" at bounding box center [48, 91] width 52 height 8
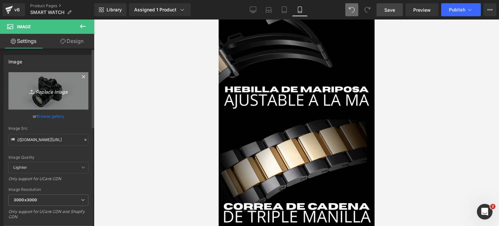
type input "C:\fakepath\Diseño sin título.zip - 4.png"
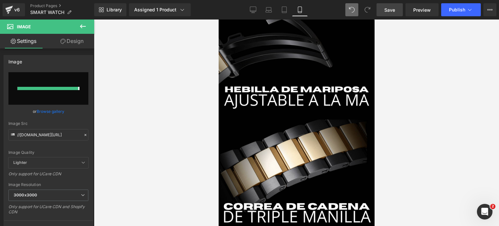
type input "[URL][DOMAIN_NAME]"
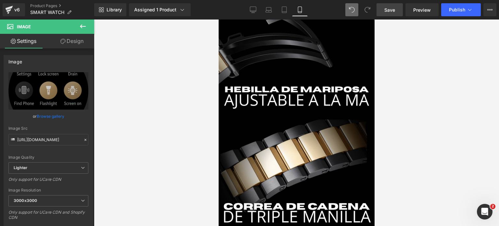
click at [218, 19] on span "Carousel" at bounding box center [218, 19] width 0 height 0
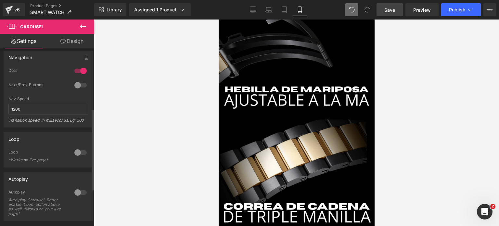
scroll to position [162, 0]
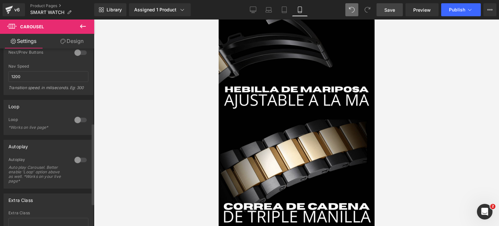
click at [76, 120] on div at bounding box center [81, 120] width 16 height 10
click at [77, 120] on div at bounding box center [81, 120] width 16 height 10
click at [79, 158] on div at bounding box center [81, 160] width 16 height 10
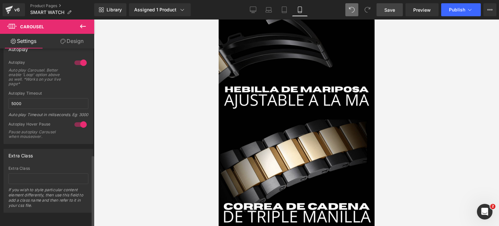
scroll to position [268, 0]
click at [78, 57] on div at bounding box center [81, 62] width 16 height 10
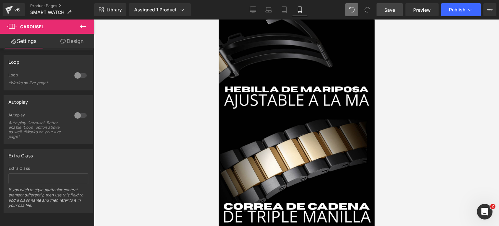
scroll to position [211, 0]
click at [81, 27] on icon at bounding box center [83, 26] width 6 height 4
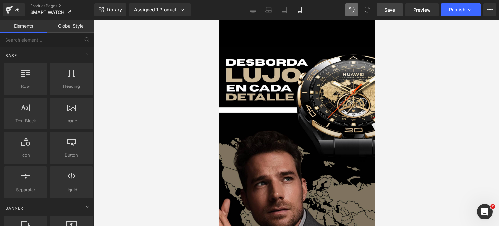
scroll to position [1087, 0]
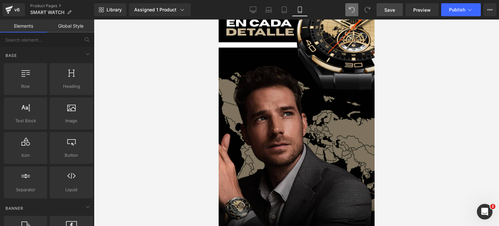
click at [218, 19] on icon at bounding box center [218, 19] width 0 height 0
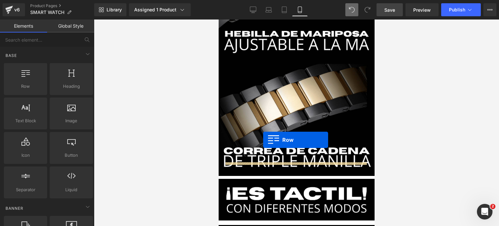
scroll to position [1824, 0]
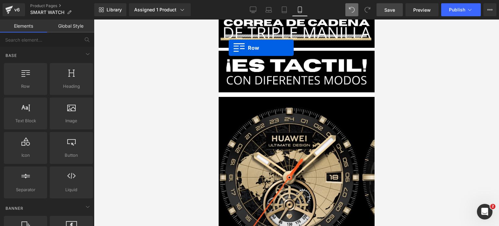
drag, startPoint x: 222, startPoint y: 51, endPoint x: 228, endPoint y: 48, distance: 6.5
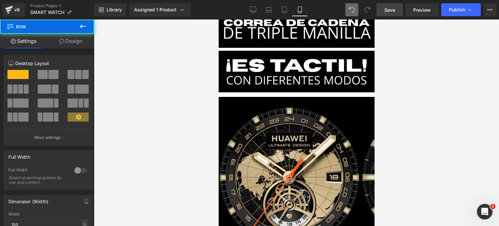
scroll to position [1808, 0]
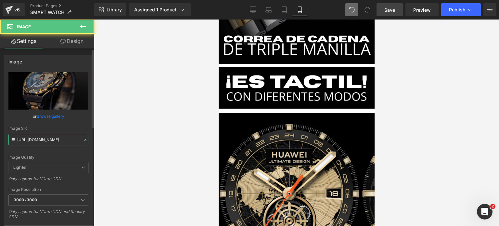
click at [70, 140] on input "[URL][DOMAIN_NAME]" at bounding box center [48, 139] width 80 height 11
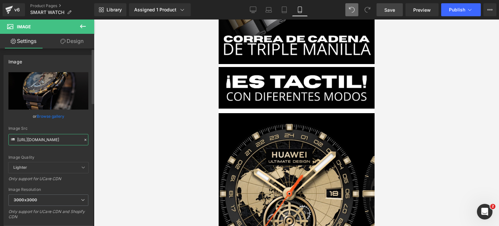
click at [70, 140] on input "[URL][DOMAIN_NAME]" at bounding box center [48, 139] width 80 height 11
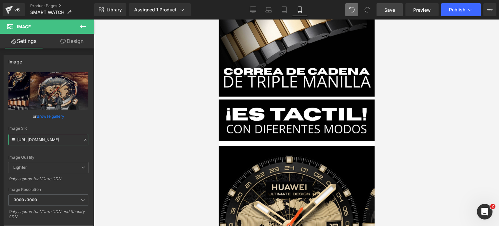
scroll to position [1905, 0]
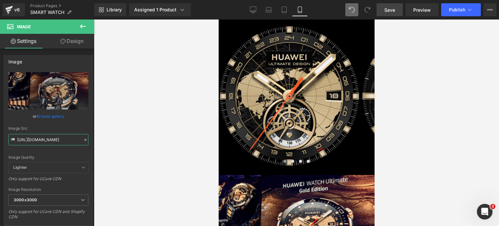
type input "[URL][DOMAIN_NAME]"
click at [87, 21] on button at bounding box center [82, 26] width 23 height 14
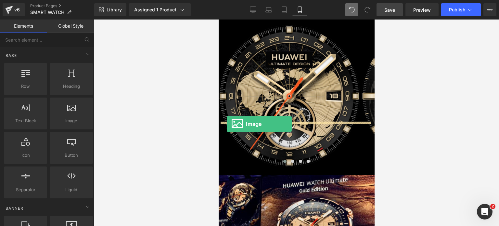
drag, startPoint x: 290, startPoint y: 133, endPoint x: 226, endPoint y: 124, distance: 64.7
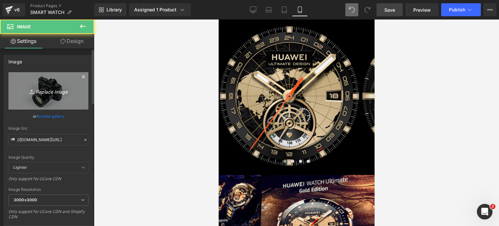
click at [43, 89] on icon "Replace Image" at bounding box center [48, 91] width 52 height 8
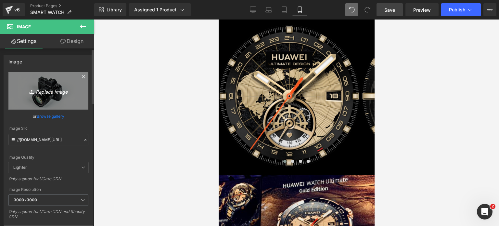
type input "C:\fakepath\¡POCAS UNIDADES DISPONIBLES! ¡POCAS UNIDADES DISPONIBLES!.zip - 6.p…"
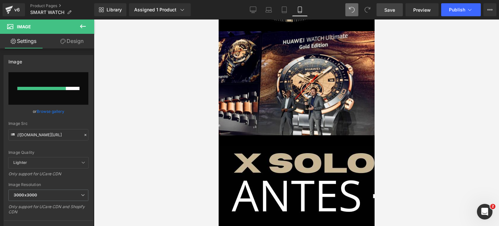
scroll to position [2033, 0]
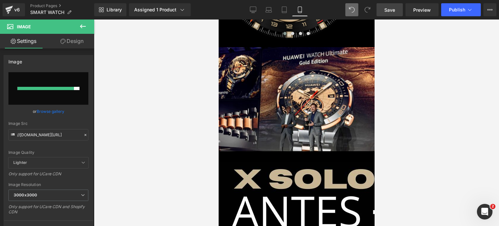
click at [384, 9] on link "Save" at bounding box center [389, 9] width 26 height 13
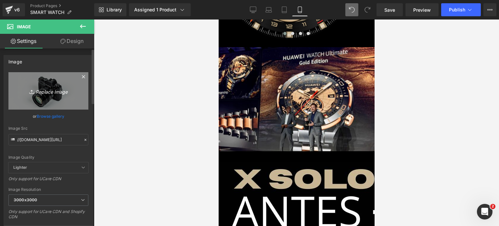
click at [59, 87] on icon "Replace Image" at bounding box center [48, 91] width 52 height 8
type input "C:\fakepath\¡POCAS UNIDADES DISPONIBLES! ¡POCAS UNIDADES DISPONIBLES!.zip - 6.p…"
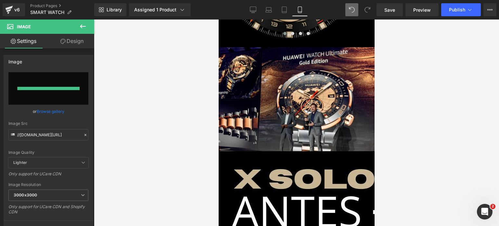
type input "[URL][DOMAIN_NAME]"
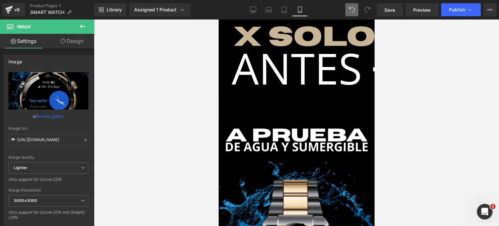
scroll to position [2195, 0]
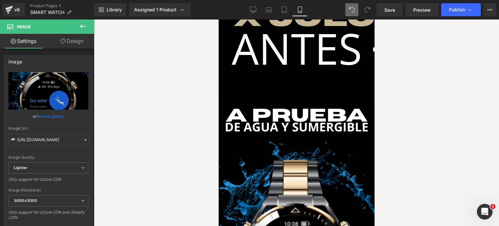
click at [86, 26] on icon at bounding box center [83, 26] width 6 height 4
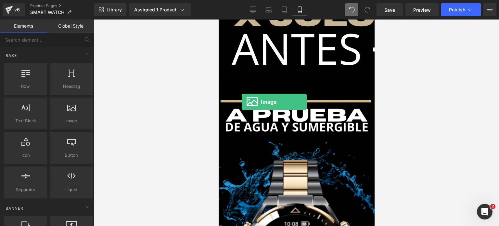
drag, startPoint x: 285, startPoint y: 131, endPoint x: 241, endPoint y: 102, distance: 52.6
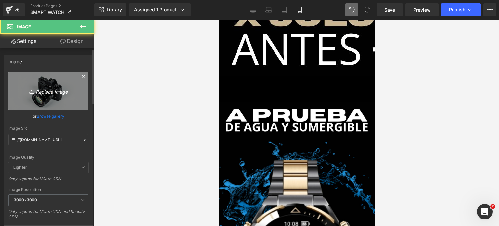
click at [61, 103] on link "Replace Image" at bounding box center [48, 90] width 80 height 37
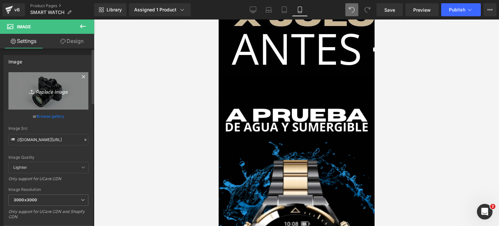
type input "C:\fakepath\¡POCAS UNIDADES DISPONIBLES! ¡POCAS UNIDADES DISPONIBLES!.zip - 7.p…"
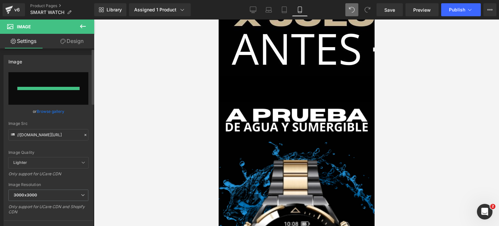
type input "[URL][DOMAIN_NAME]"
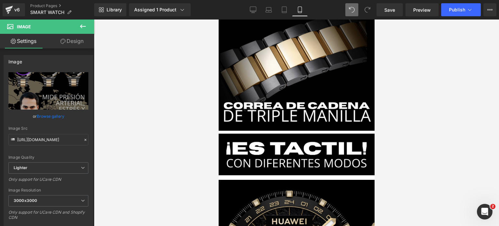
scroll to position [1740, 0]
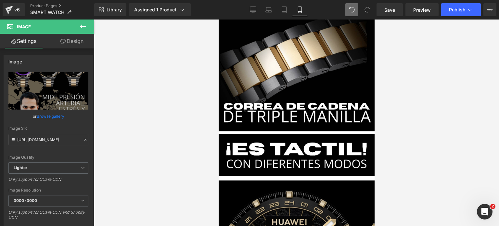
click at [218, 19] on icon at bounding box center [218, 19] width 0 height 0
click at [218, 19] on link at bounding box center [218, 19] width 0 height 0
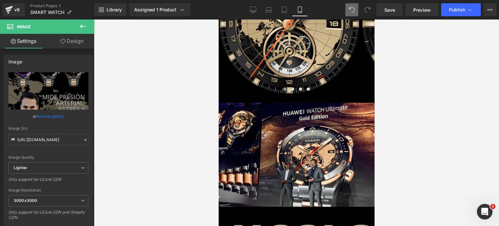
scroll to position [1981, 0]
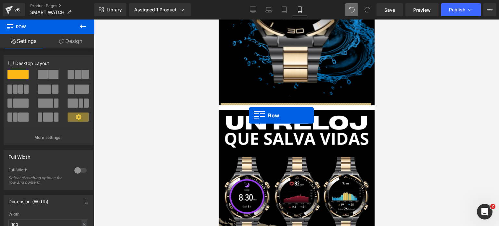
drag, startPoint x: 223, startPoint y: 50, endPoint x: 247, endPoint y: 113, distance: 68.1
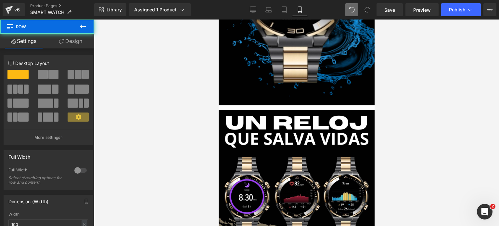
scroll to position [2452, 0]
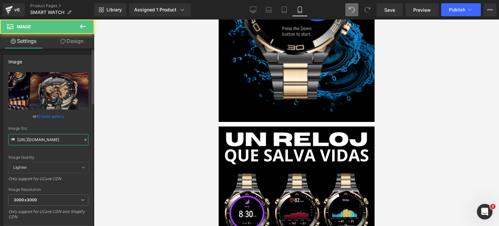
click at [72, 140] on input "[URL][DOMAIN_NAME]" at bounding box center [48, 139] width 80 height 11
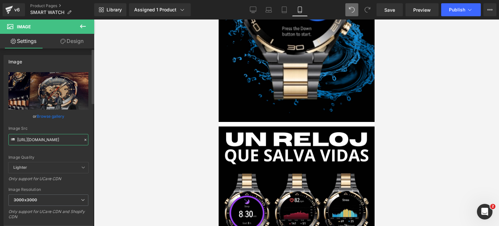
click at [72, 139] on input "[URL][DOMAIN_NAME]" at bounding box center [48, 139] width 80 height 11
paste input "[DOMAIN_NAME][URL]"
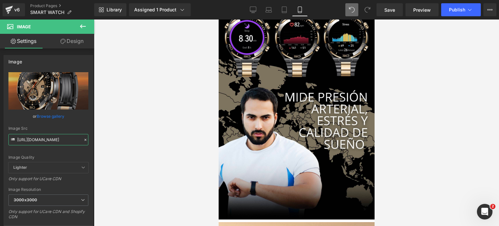
scroll to position [2647, 0]
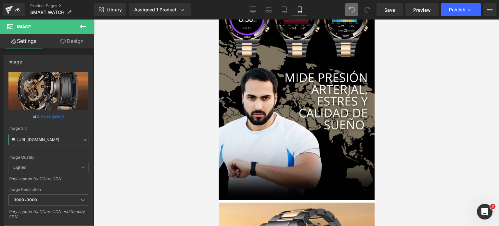
type input "[URL][DOMAIN_NAME]"
click at [84, 25] on icon at bounding box center [83, 26] width 8 height 8
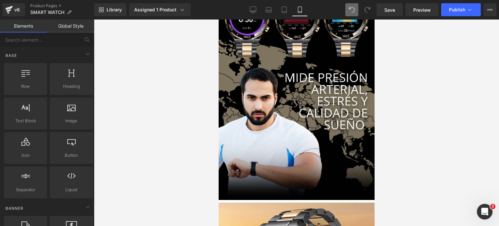
scroll to position [0, 0]
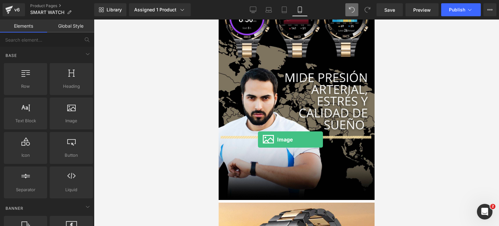
drag, startPoint x: 290, startPoint y: 140, endPoint x: 257, endPoint y: 140, distance: 32.1
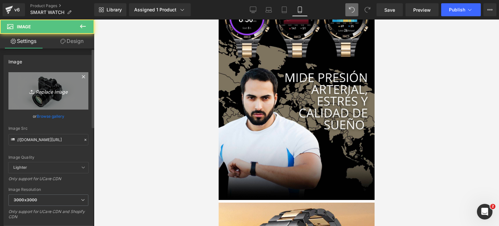
click at [45, 87] on icon "Replace Image" at bounding box center [48, 91] width 52 height 8
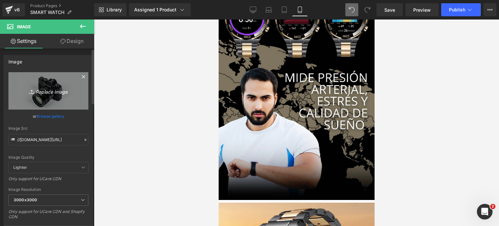
type input "C:\fakepath\¡POCAS UNIDADES DISPONIBLES! ¡POCAS UNIDADES DISPONIBLES!.zip - 8.p…"
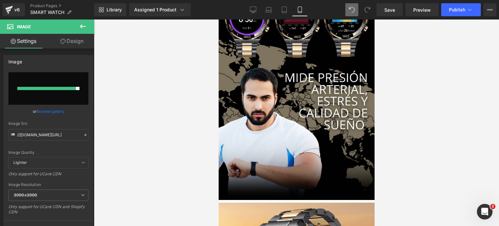
click at [412, 99] on div at bounding box center [296, 122] width 405 height 206
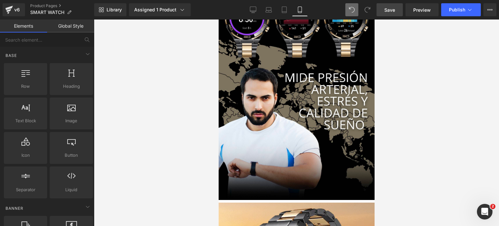
click at [389, 6] on span "Save" at bounding box center [389, 9] width 11 height 7
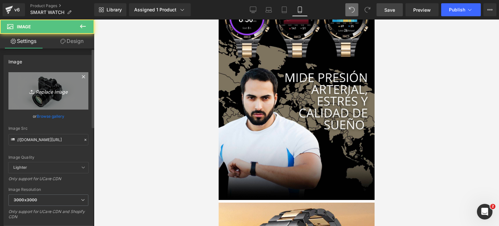
click at [38, 89] on icon "Replace Image" at bounding box center [48, 91] width 52 height 8
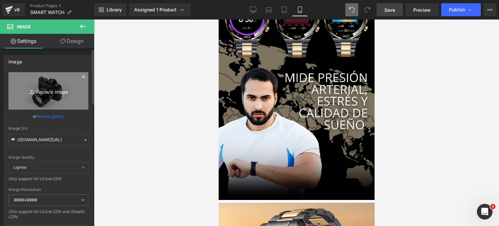
type input "C:\fakepath\¡POCAS UNIDADES DISPONIBLES! ¡POCAS UNIDADES DISPONIBLES!.zip - 8.p…"
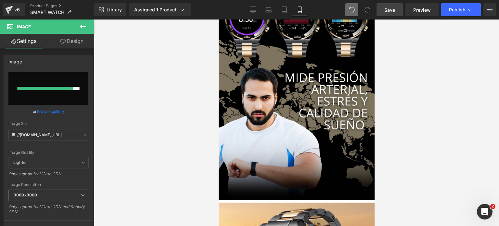
click at [419, 73] on div at bounding box center [296, 122] width 405 height 206
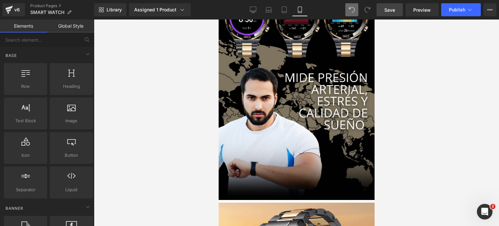
drag, startPoint x: 419, startPoint y: 73, endPoint x: 437, endPoint y: 38, distance: 39.1
click at [419, 73] on div at bounding box center [296, 122] width 405 height 206
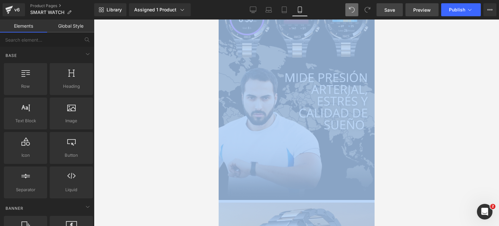
click at [424, 15] on link "Preview" at bounding box center [421, 9] width 33 height 13
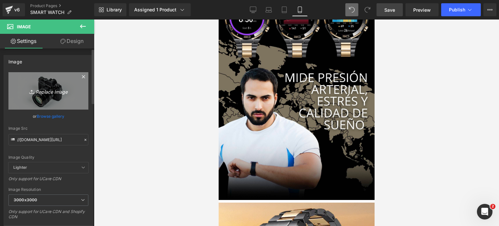
click at [43, 94] on icon "Replace Image" at bounding box center [48, 91] width 52 height 8
type input "C:\fakepath\¡POCAS UNIDADES DISPONIBLES! ¡POCAS UNIDADES DISPONIBLES!.zip - 8.p…"
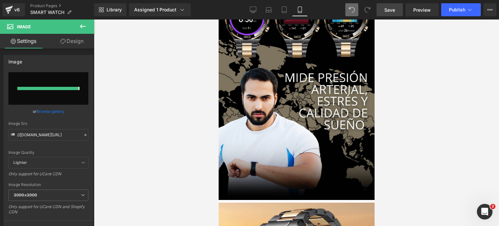
type input "[URL][DOMAIN_NAME]"
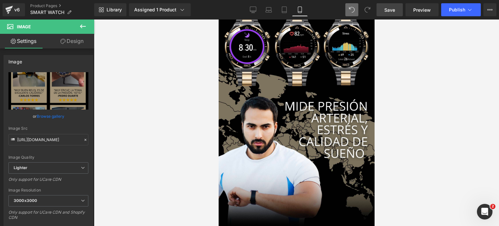
scroll to position [2614, 0]
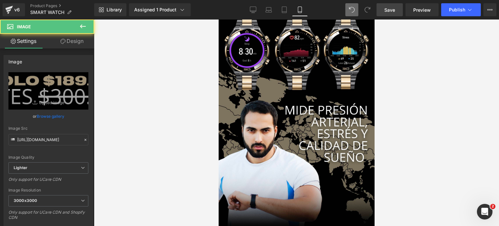
click at [218, 19] on icon at bounding box center [218, 19] width 0 height 0
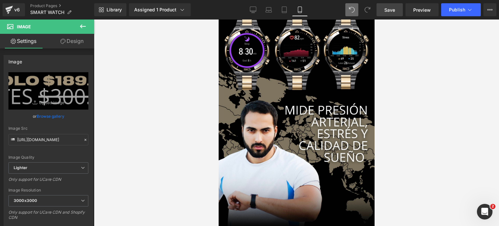
click at [218, 19] on link at bounding box center [218, 19] width 0 height 0
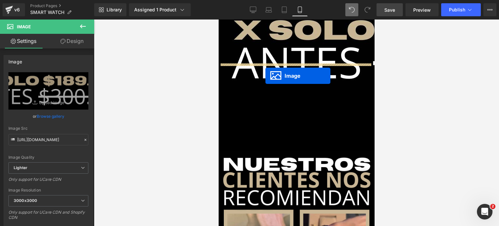
drag, startPoint x: 283, startPoint y: 148, endPoint x: 265, endPoint y: 76, distance: 74.3
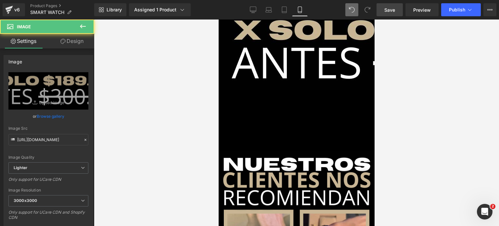
scroll to position [2988, 0]
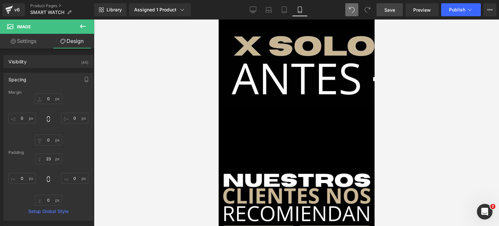
click at [387, 6] on span "Save" at bounding box center [389, 9] width 11 height 7
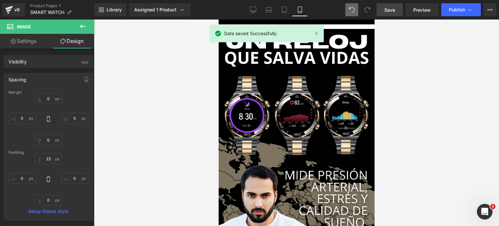
scroll to position [2468, 0]
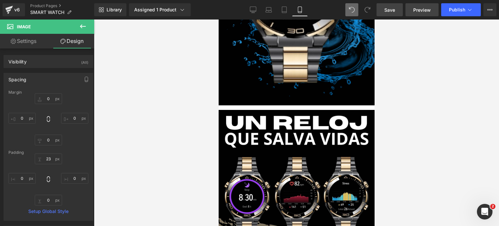
click at [426, 9] on span "Preview" at bounding box center [422, 9] width 18 height 7
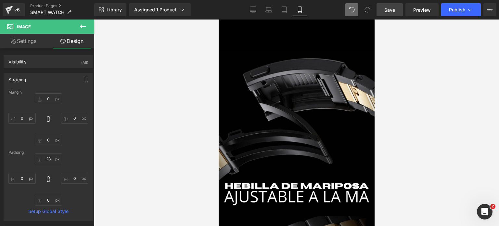
scroll to position [1592, 0]
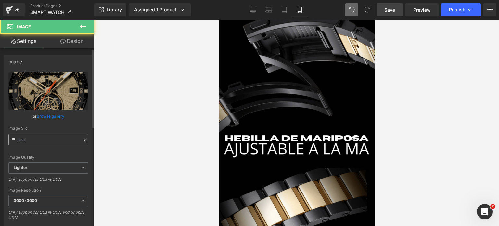
type input "[URL][DOMAIN_NAME]"
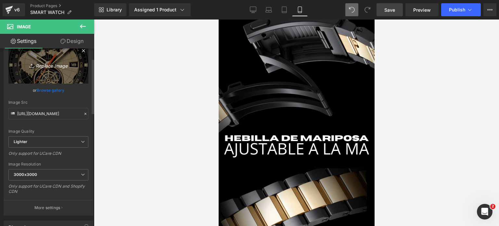
scroll to position [32, 0]
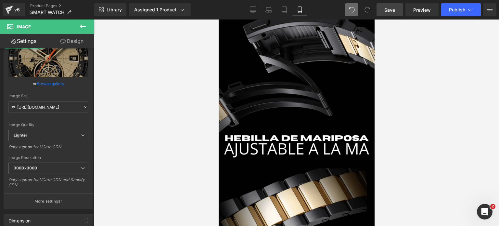
click at [218, 19] on span "Carousel" at bounding box center [218, 19] width 0 height 0
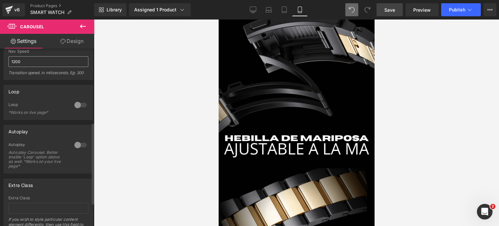
scroll to position [195, 0]
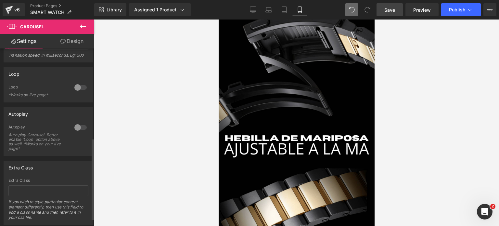
click at [80, 129] on div at bounding box center [81, 127] width 16 height 10
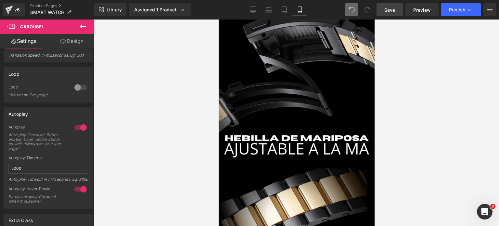
click at [384, 11] on link "Save" at bounding box center [389, 9] width 26 height 13
click at [77, 84] on div at bounding box center [81, 87] width 16 height 10
click at [387, 12] on span "Save" at bounding box center [389, 9] width 11 height 7
click at [496, 11] on div "Save Preview Publish Scheduled View Live Page View with current Template Save T…" at bounding box center [436, 9] width 125 height 13
click at [494, 11] on button "View Live Page View with current Template Save Template to Library Schedule Pub…" at bounding box center [489, 9] width 13 height 13
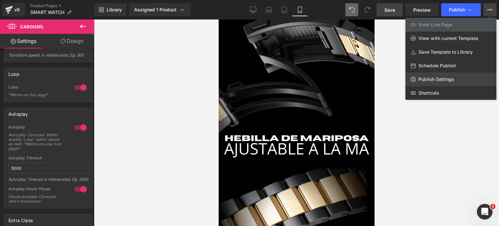
click at [426, 79] on span "Publish Settings" at bounding box center [436, 79] width 36 height 6
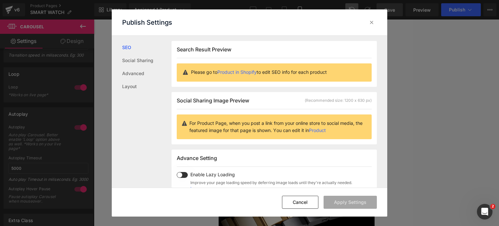
scroll to position [0, 0]
drag, startPoint x: 127, startPoint y: 85, endPoint x: 132, endPoint y: 83, distance: 5.2
click at [127, 85] on link "Layout" at bounding box center [146, 86] width 49 height 13
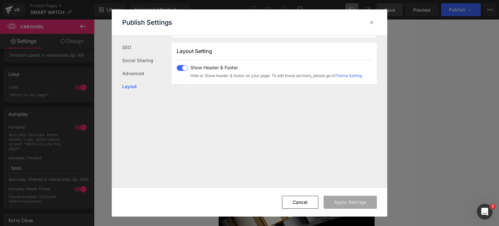
scroll to position [160, 0]
click at [185, 69] on div "Show Header & Footer Hide or Show header & footer on your page. To edit those s…" at bounding box center [269, 71] width 185 height 14
click at [332, 200] on button "Apply Settings" at bounding box center [349, 201] width 53 height 13
click at [307, 204] on button "Cancel" at bounding box center [307, 201] width 36 height 13
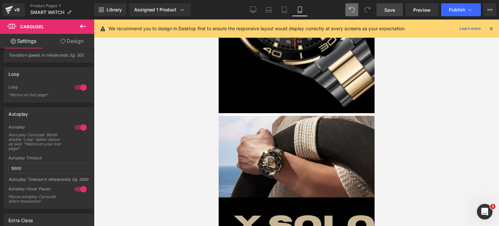
scroll to position [747, 0]
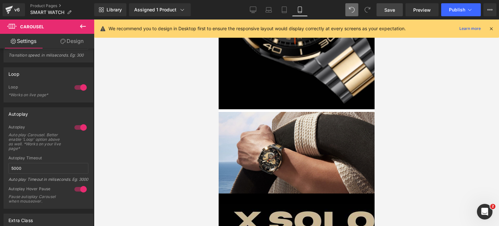
click at [275, 112] on img at bounding box center [296, 152] width 156 height 81
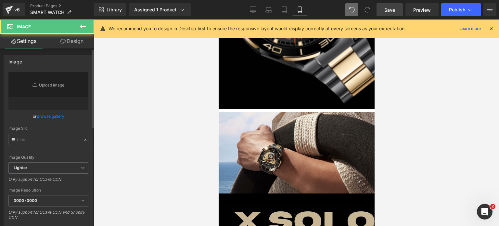
type input "[URL][DOMAIN_NAME]"
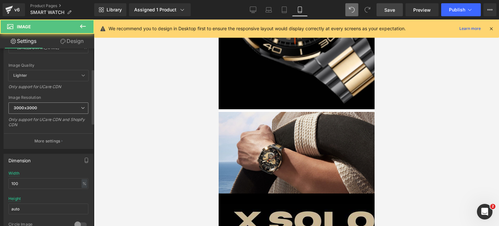
scroll to position [97, 0]
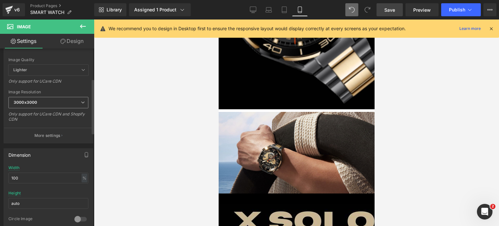
click at [60, 105] on span "3000x3000" at bounding box center [48, 102] width 80 height 11
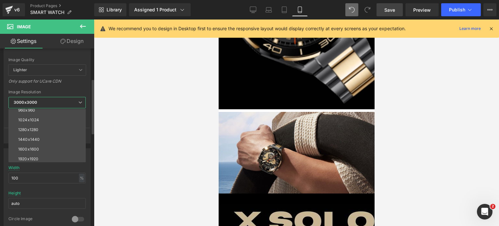
scroll to position [93, 0]
click at [50, 129] on li "1600x1600" at bounding box center [48, 128] width 80 height 10
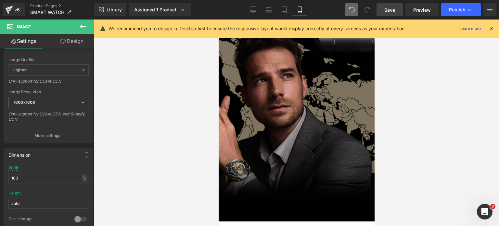
scroll to position [1136, 0]
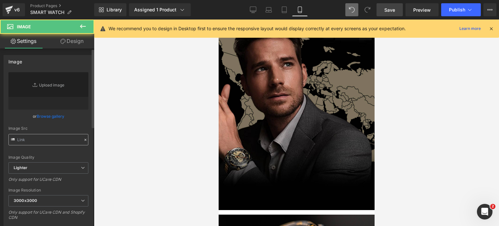
type input "[URL][DOMAIN_NAME]"
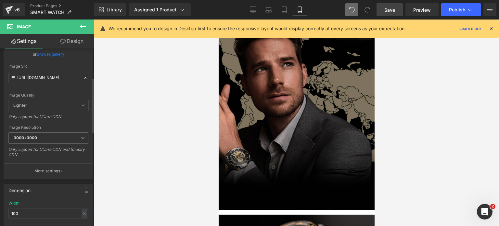
scroll to position [97, 0]
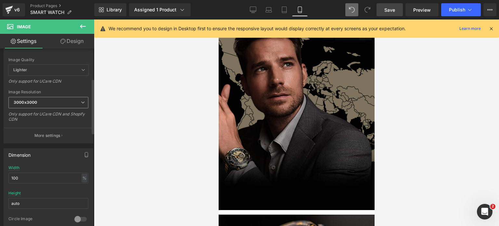
click at [53, 99] on span "3000x3000" at bounding box center [48, 102] width 80 height 11
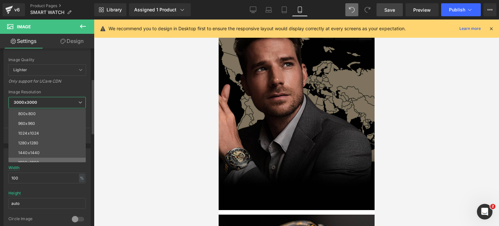
scroll to position [93, 0]
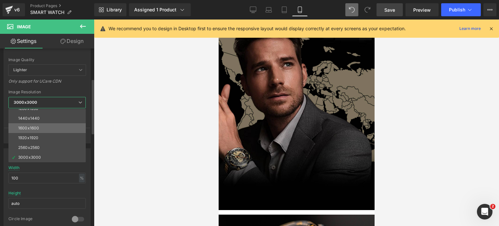
click at [44, 129] on li "1600x1600" at bounding box center [48, 128] width 80 height 10
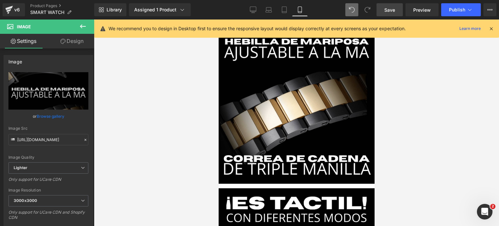
scroll to position [1786, 0]
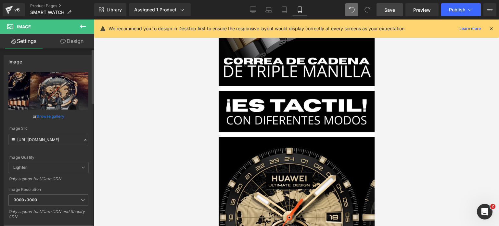
scroll to position [97, 0]
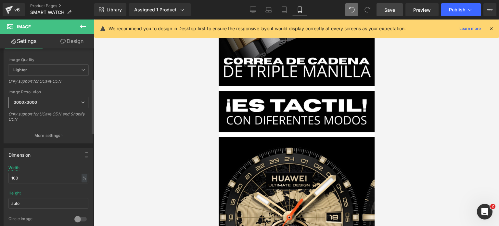
click at [41, 104] on span "3000x3000" at bounding box center [48, 102] width 80 height 11
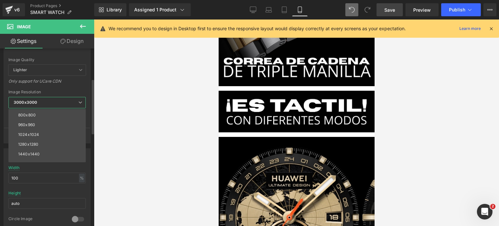
scroll to position [93, 0]
click at [41, 128] on li "1600x1600" at bounding box center [48, 128] width 80 height 10
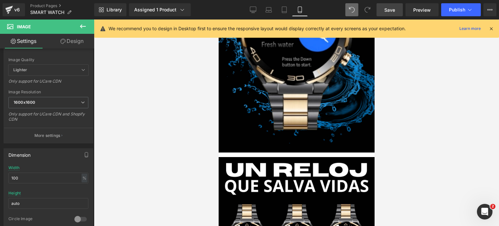
scroll to position [2435, 0]
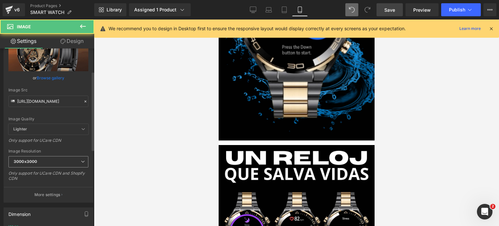
scroll to position [97, 0]
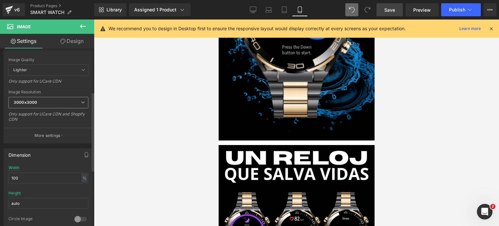
click at [47, 102] on span "3000x3000" at bounding box center [48, 102] width 80 height 11
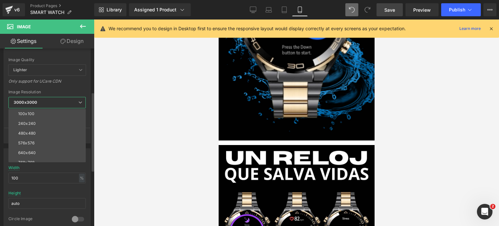
scroll to position [93, 0]
click at [45, 127] on li "1600x1600" at bounding box center [48, 128] width 80 height 10
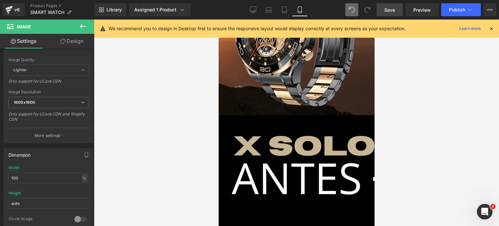
scroll to position [2954, 0]
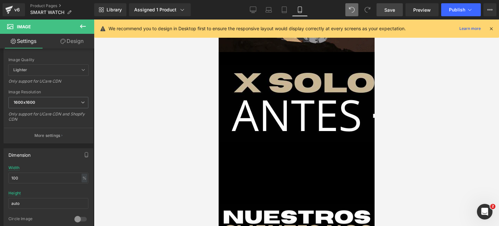
type input "[URL][DOMAIN_NAME]"
click at [391, 8] on span "Save" at bounding box center [389, 9] width 11 height 7
